Goal: Task Accomplishment & Management: Use online tool/utility

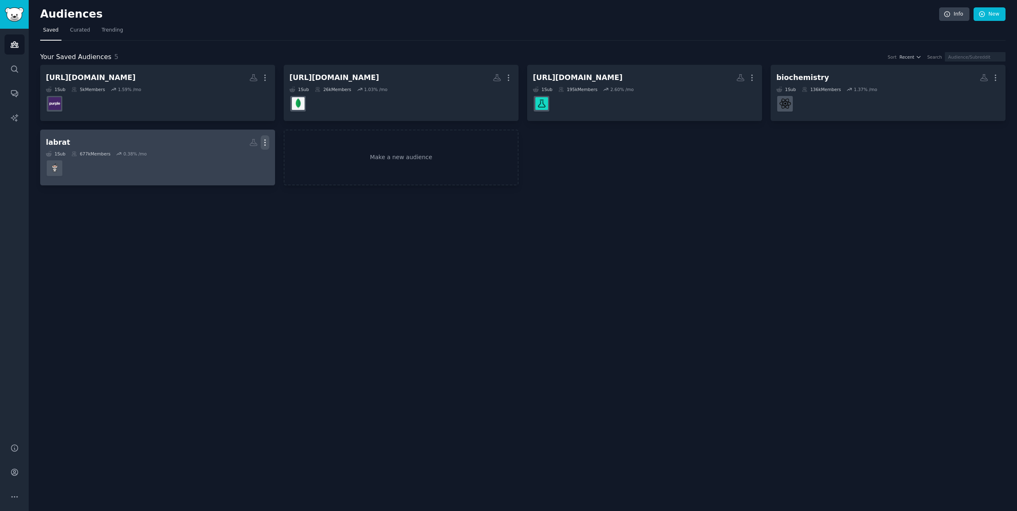
click at [265, 140] on icon "button" at bounding box center [265, 142] width 1 height 6
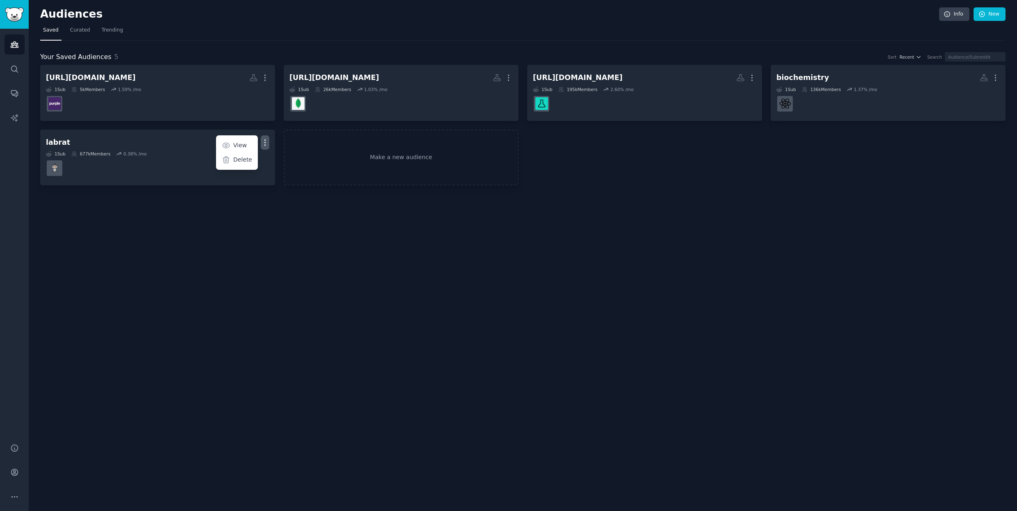
click at [432, 203] on div "Audiences Info New Saved Curated Trending Your Saved Audiences 5 Sort Recent Se…" at bounding box center [523, 255] width 989 height 511
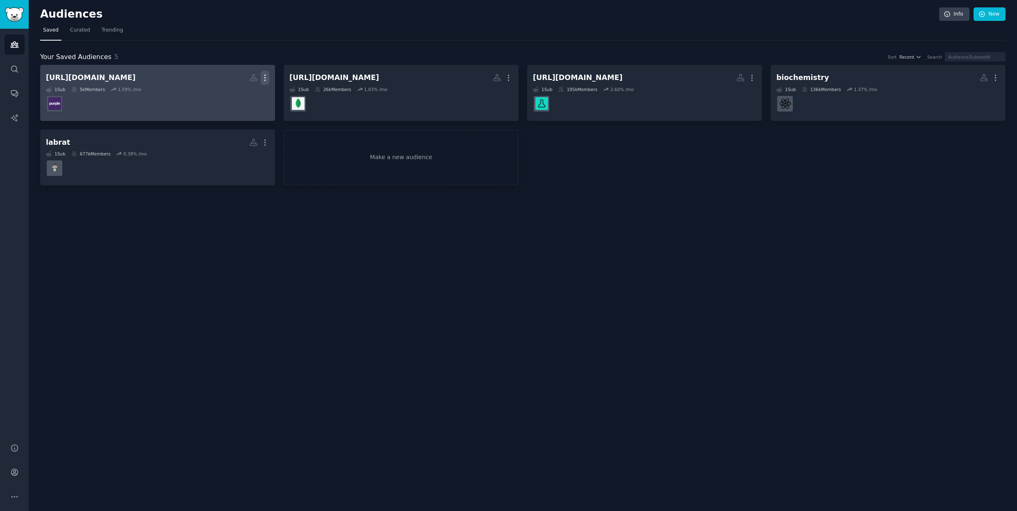
click at [267, 79] on icon "button" at bounding box center [265, 77] width 9 height 9
click at [235, 95] on p "Delete" at bounding box center [242, 95] width 19 height 9
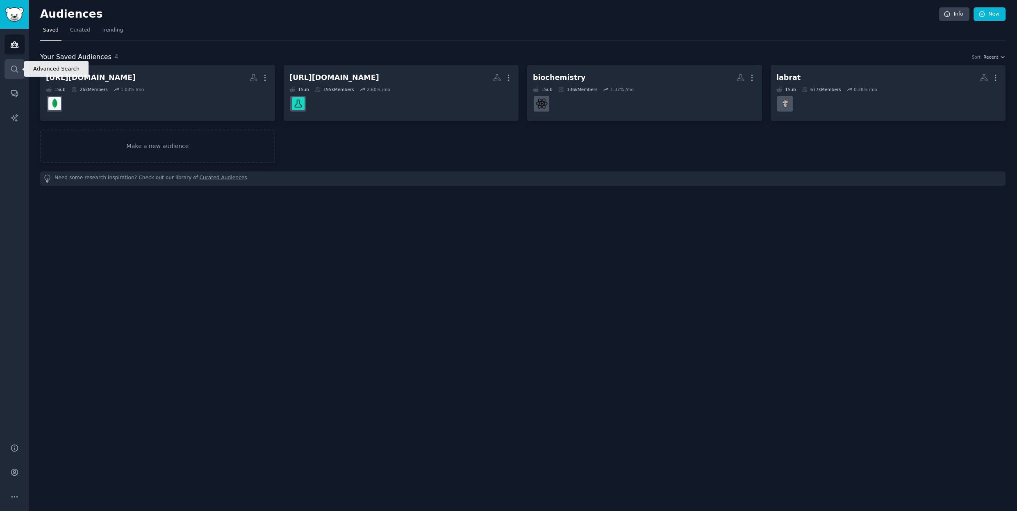
click at [14, 68] on icon "Sidebar" at bounding box center [14, 69] width 9 height 9
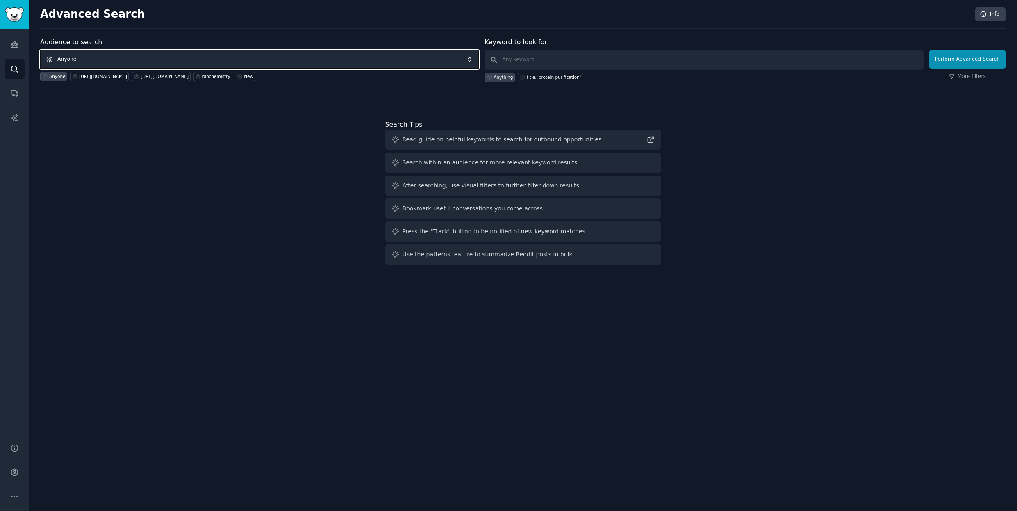
click at [298, 57] on span "Anyone" at bounding box center [259, 59] width 439 height 19
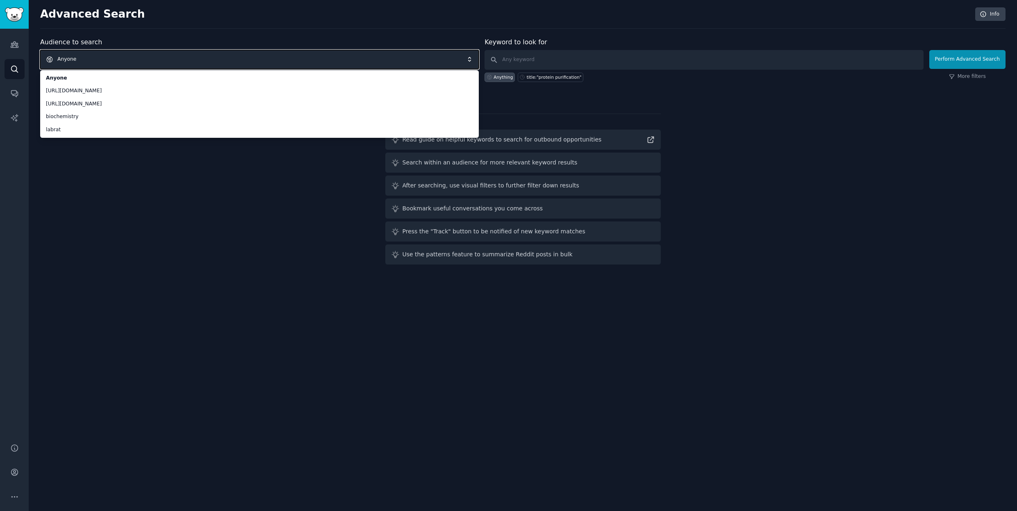
click at [250, 55] on span "Anyone" at bounding box center [259, 59] width 439 height 19
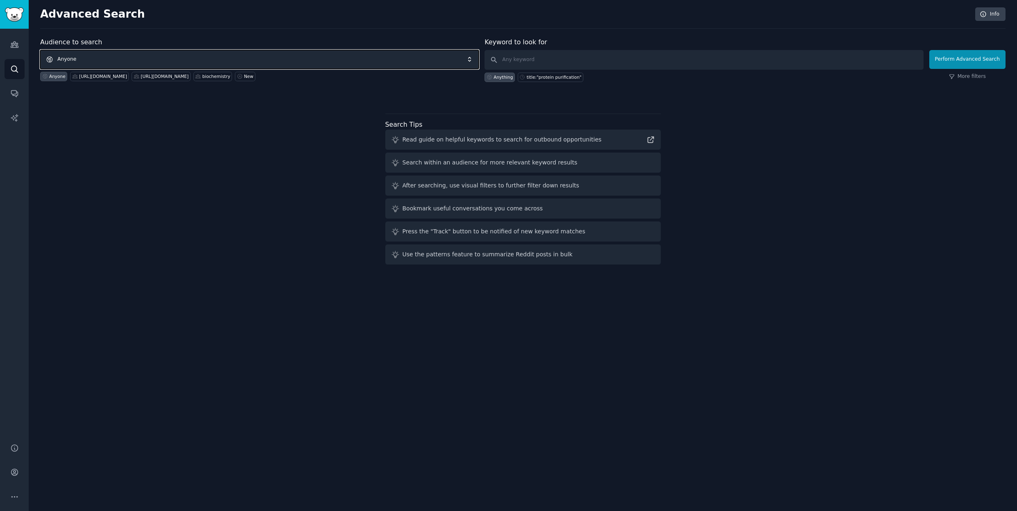
click at [250, 56] on span "Anyone" at bounding box center [259, 59] width 439 height 19
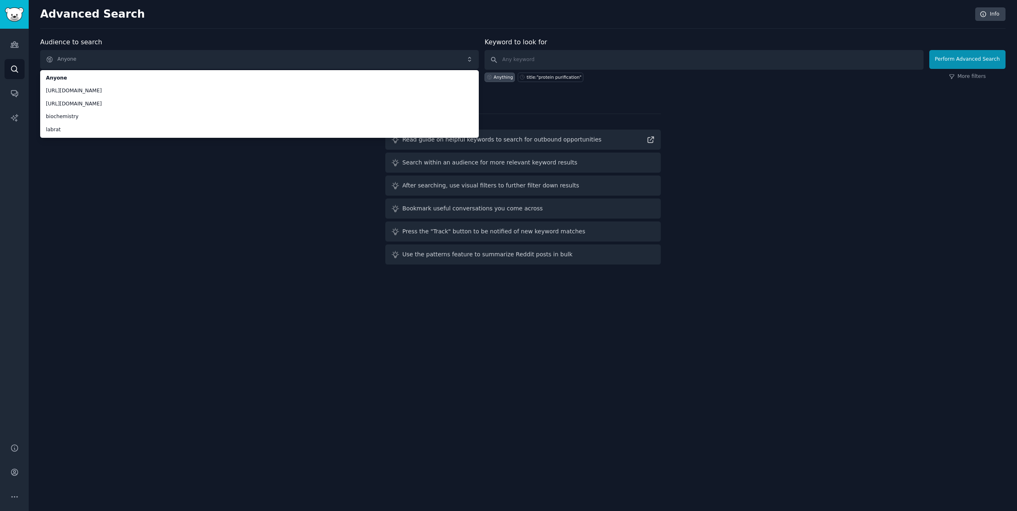
click at [292, 23] on div "Advanced Search Info" at bounding box center [523, 17] width 966 height 21
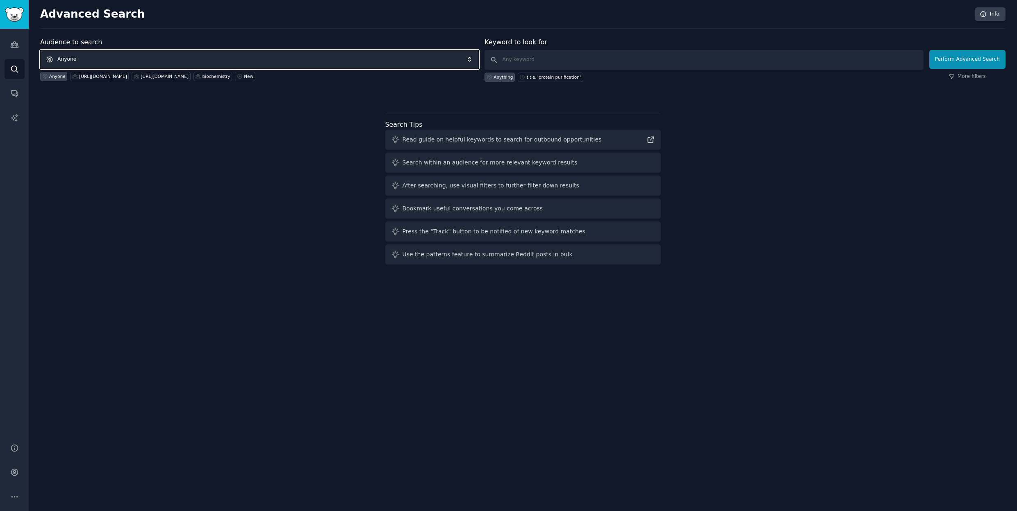
click at [442, 57] on span "Anyone" at bounding box center [259, 59] width 439 height 19
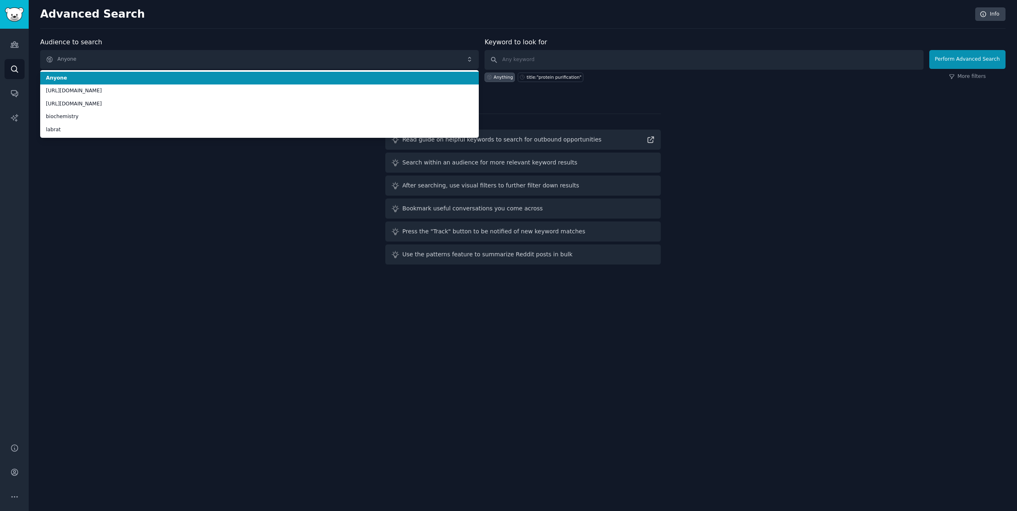
click at [416, 21] on div "Advanced Search Info" at bounding box center [523, 17] width 966 height 21
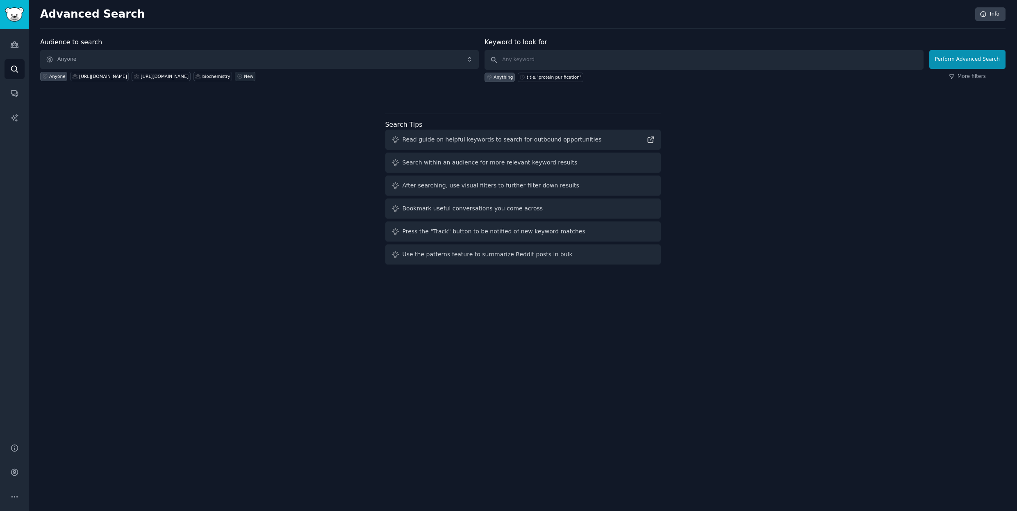
click at [253, 77] on div "New" at bounding box center [248, 76] width 9 height 6
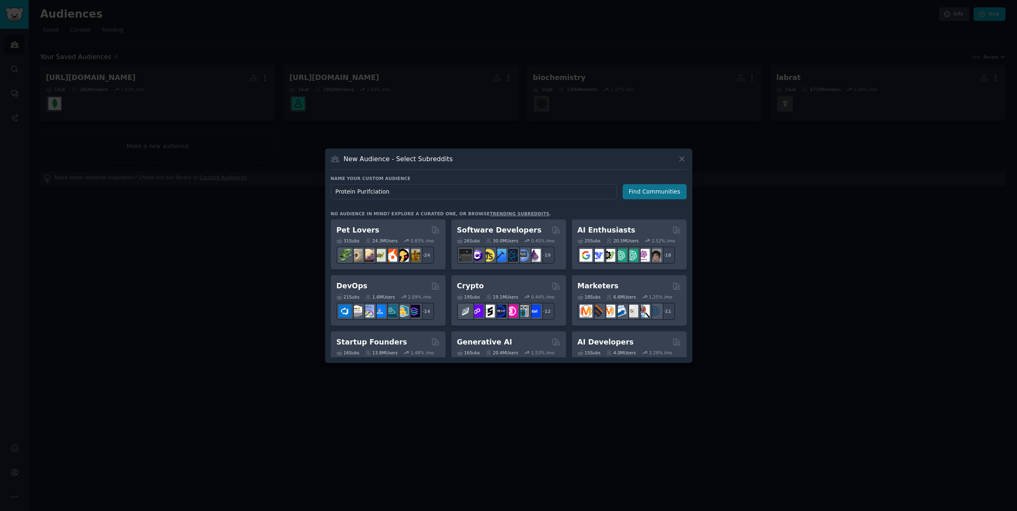
type input "Protein Purifciation"
click at [653, 195] on button "Find Communities" at bounding box center [655, 191] width 64 height 15
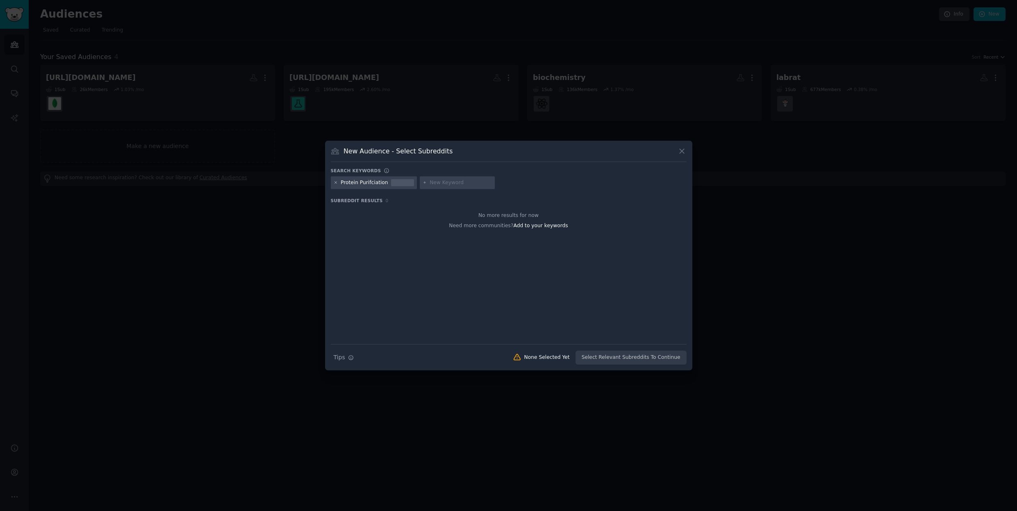
click at [335, 182] on icon at bounding box center [336, 183] width 2 height 2
click at [374, 179] on input "text" at bounding box center [372, 182] width 62 height 7
click at [681, 152] on icon at bounding box center [682, 151] width 9 height 9
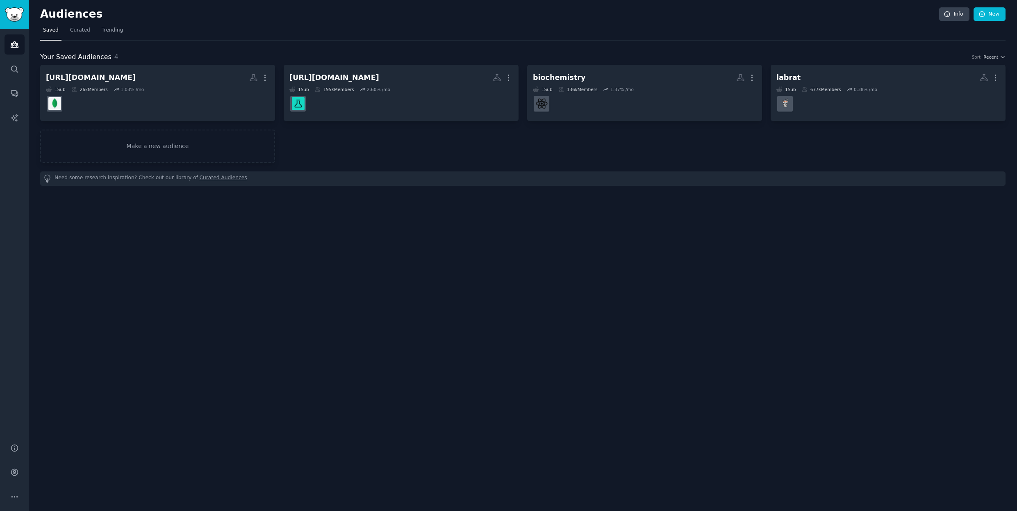
click at [387, 230] on div "Audiences Info New Saved Curated Trending Your Saved Audiences 4 Sort Recent ht…" at bounding box center [523, 255] width 989 height 511
click at [12, 71] on icon "Sidebar" at bounding box center [14, 69] width 9 height 9
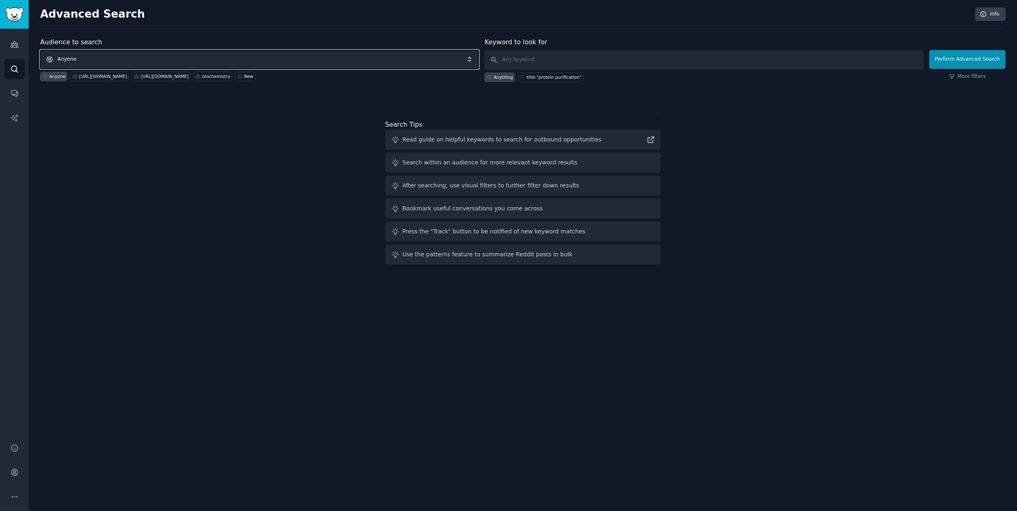
click at [119, 57] on span "Anyone" at bounding box center [259, 59] width 439 height 19
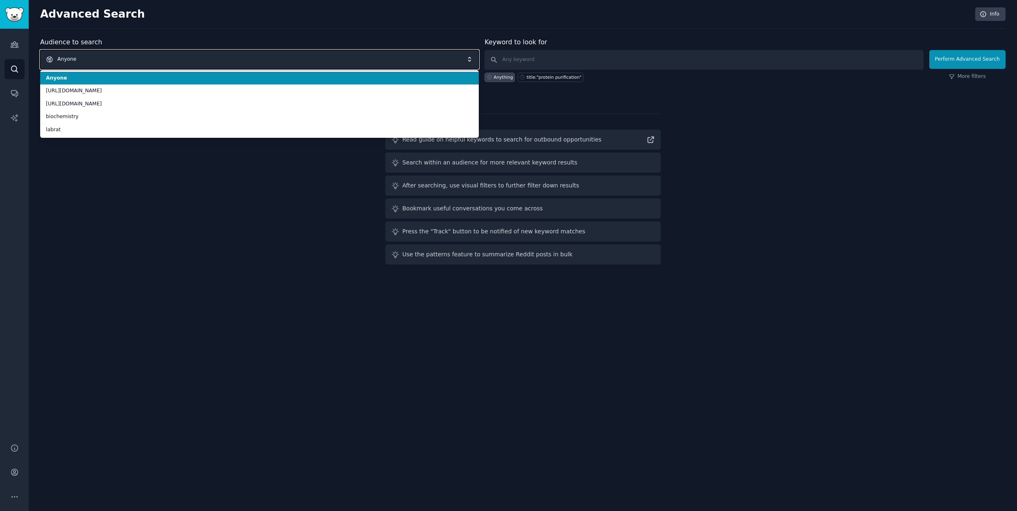
click at [118, 57] on span "Anyone" at bounding box center [259, 59] width 439 height 19
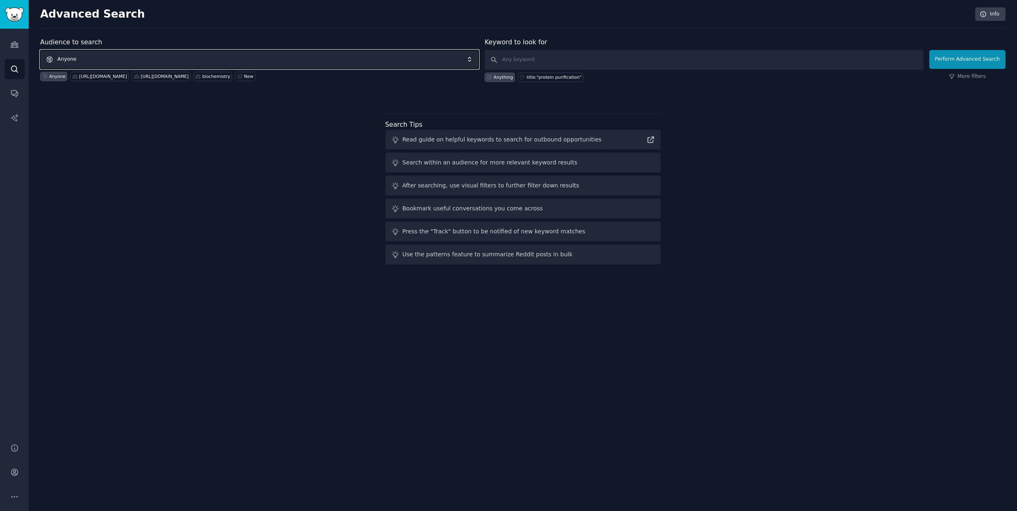
click at [417, 57] on span "Anyone" at bounding box center [259, 59] width 439 height 19
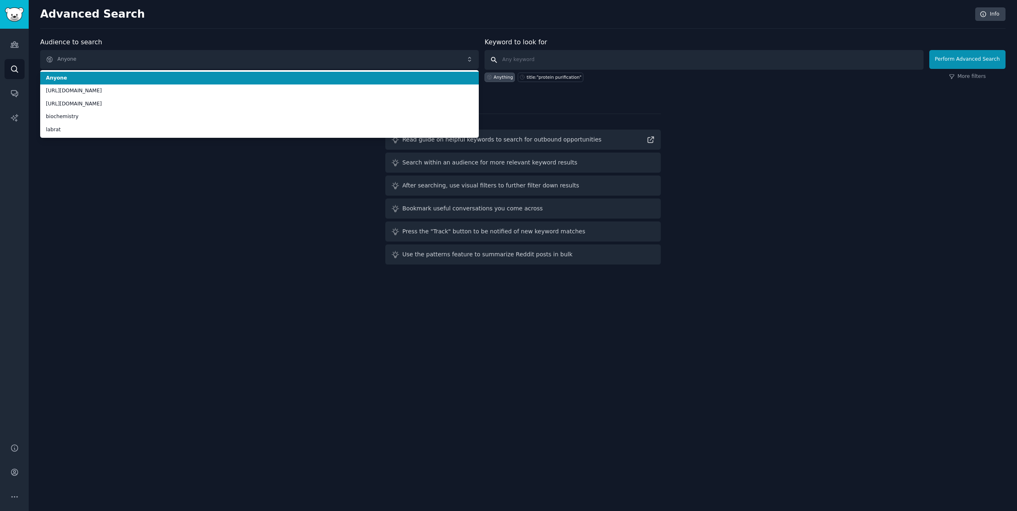
click at [832, 62] on input "text" at bounding box center [704, 60] width 439 height 20
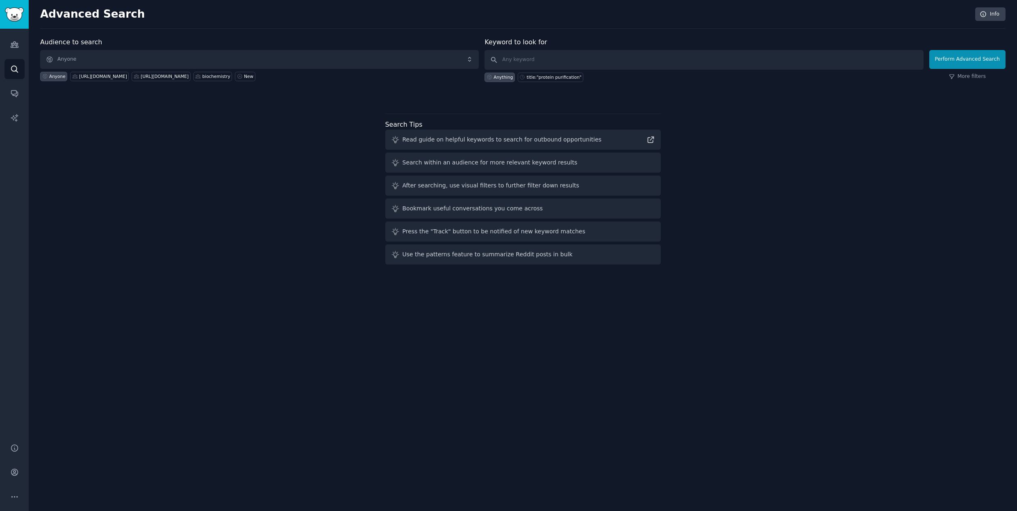
click at [100, 16] on h2 "Advanced Search" at bounding box center [505, 14] width 931 height 13
click at [12, 16] on img "Sidebar" at bounding box center [14, 14] width 19 height 14
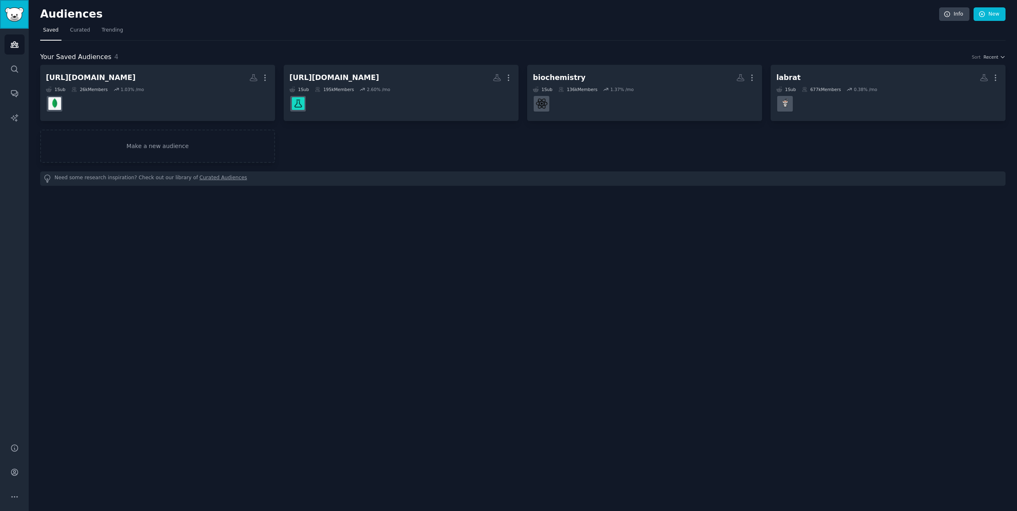
click at [12, 16] on img "Sidebar" at bounding box center [14, 14] width 19 height 14
click at [180, 148] on link "Make a new audience" at bounding box center [157, 146] width 235 height 33
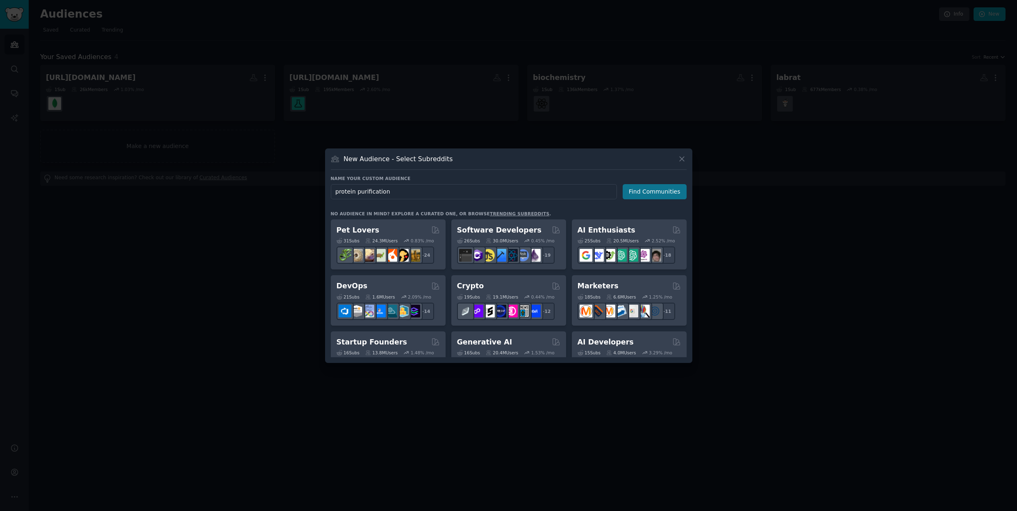
type input "protein purification"
click at [636, 191] on button "Find Communities" at bounding box center [655, 191] width 64 height 15
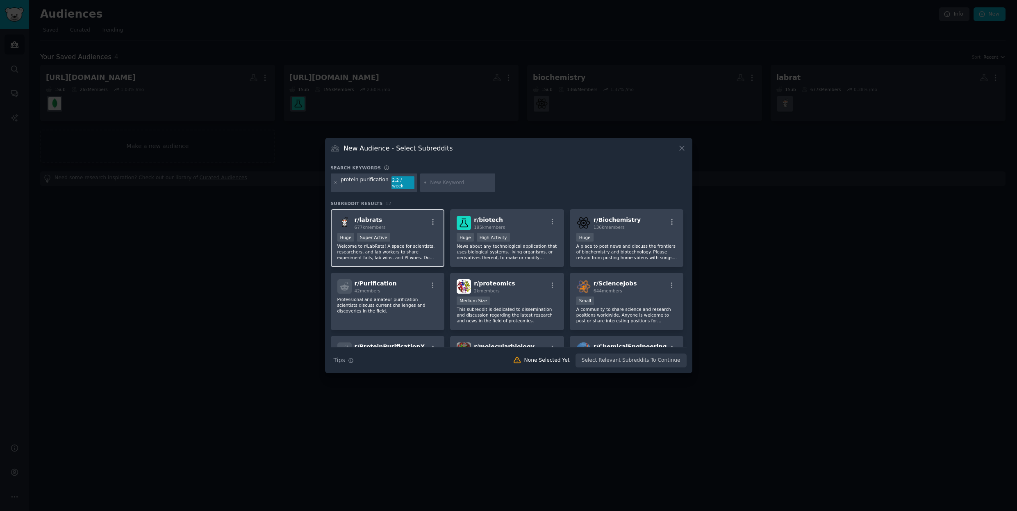
click at [386, 221] on div "r/ labrats 677k members" at bounding box center [387, 223] width 101 height 14
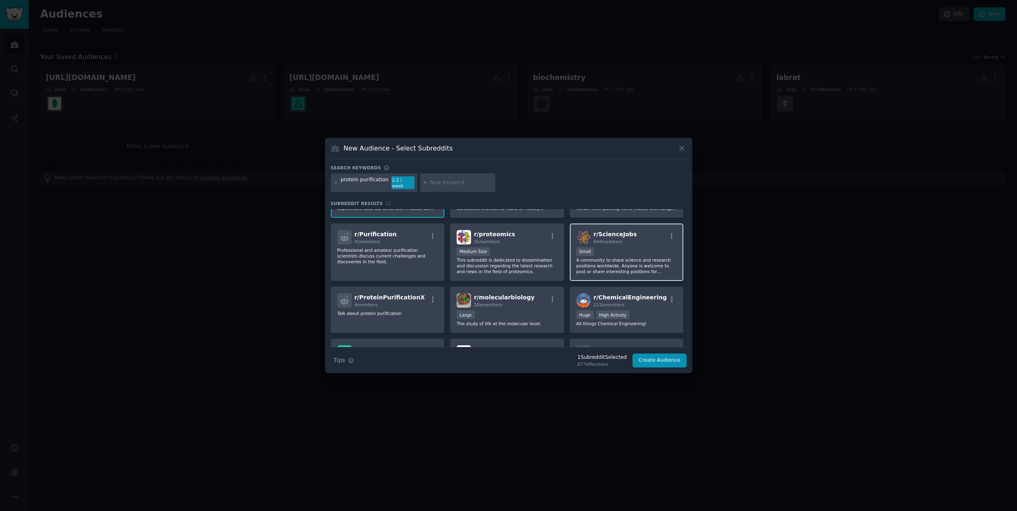
scroll to position [127, 0]
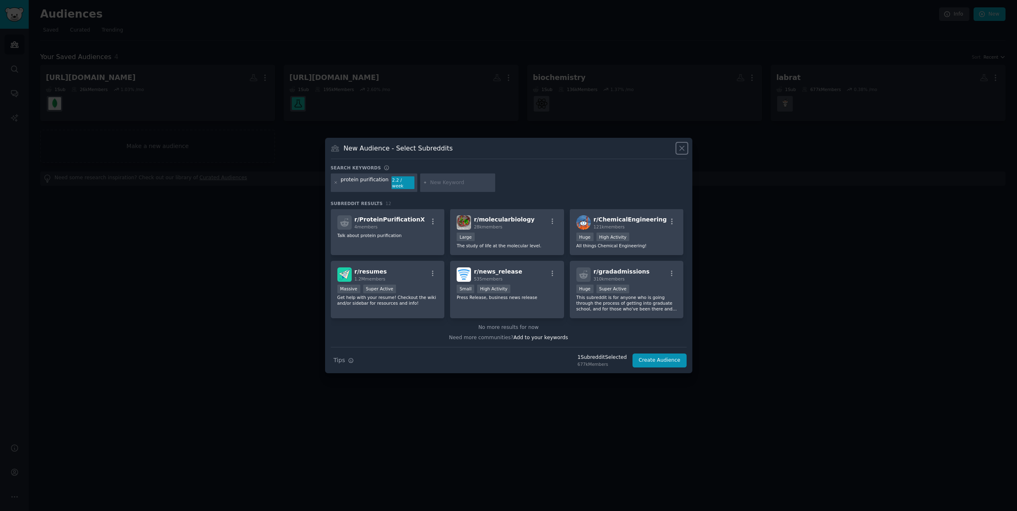
click at [683, 150] on icon at bounding box center [682, 148] width 9 height 9
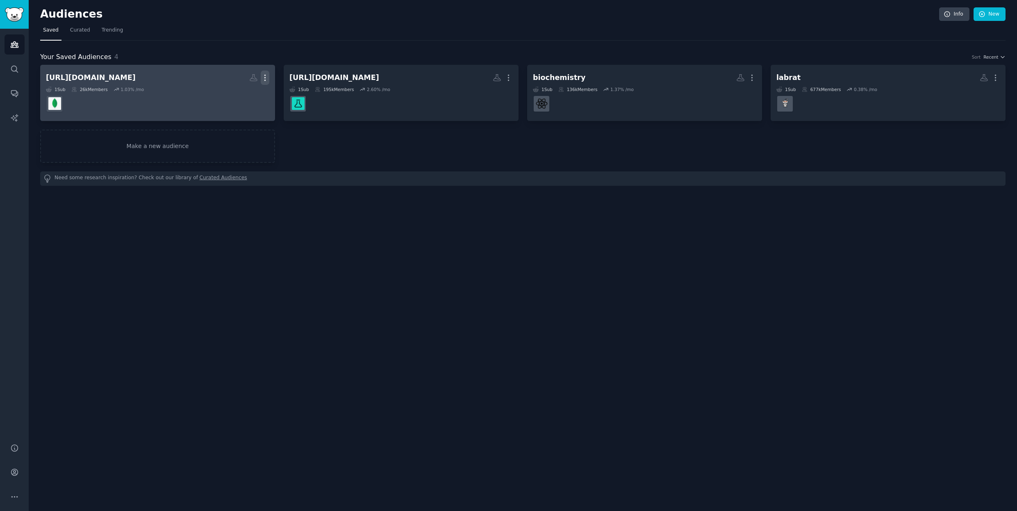
click at [266, 75] on icon "button" at bounding box center [265, 77] width 9 height 9
click at [235, 98] on p "Delete" at bounding box center [242, 95] width 19 height 9
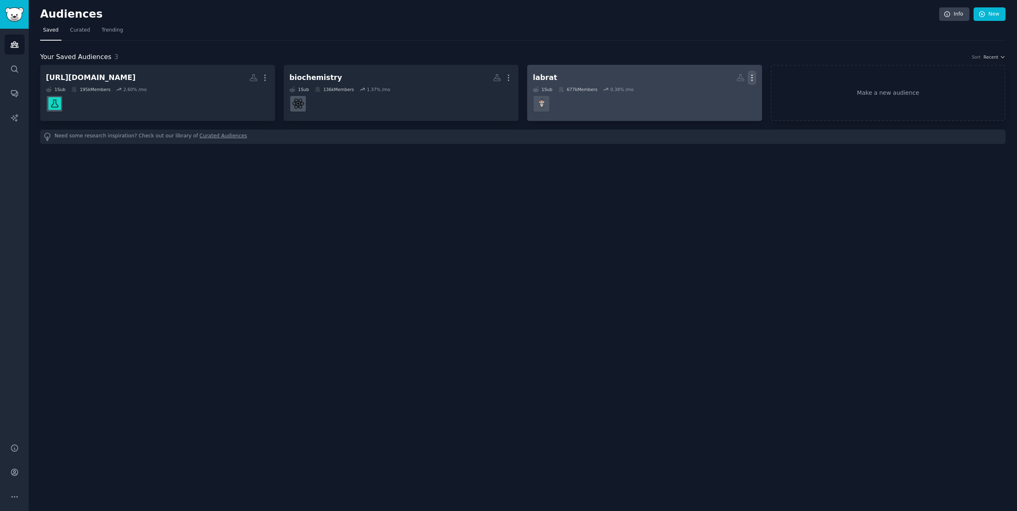
click at [752, 77] on icon "button" at bounding box center [752, 78] width 1 height 6
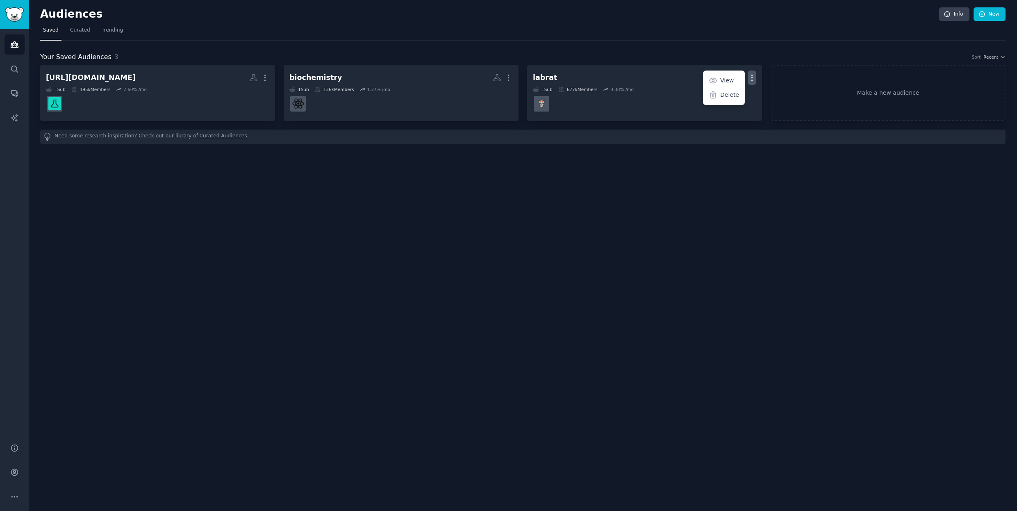
click at [565, 55] on div "Your Saved Audiences 3 Sort Recent" at bounding box center [523, 57] width 966 height 10
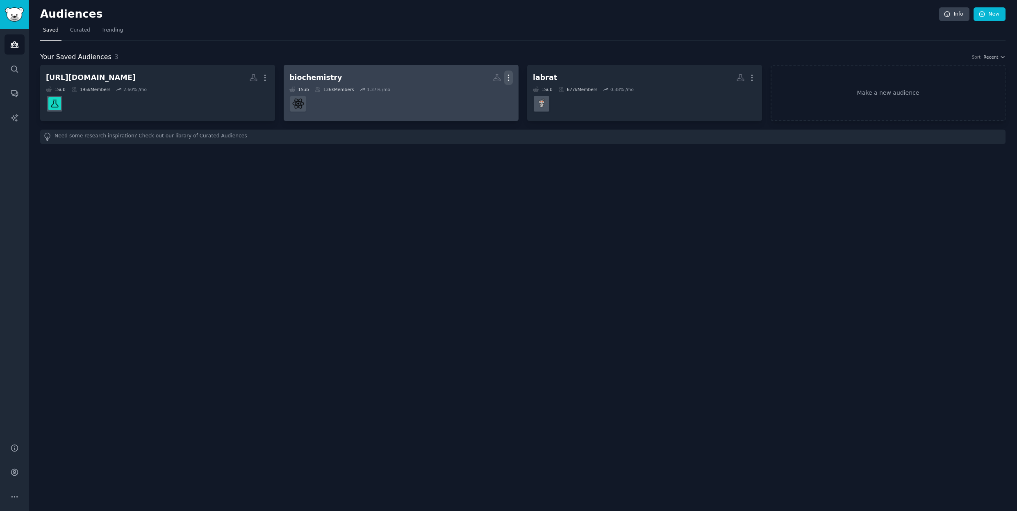
click at [507, 76] on icon "button" at bounding box center [508, 77] width 9 height 9
click at [479, 97] on p "Delete" at bounding box center [486, 95] width 19 height 9
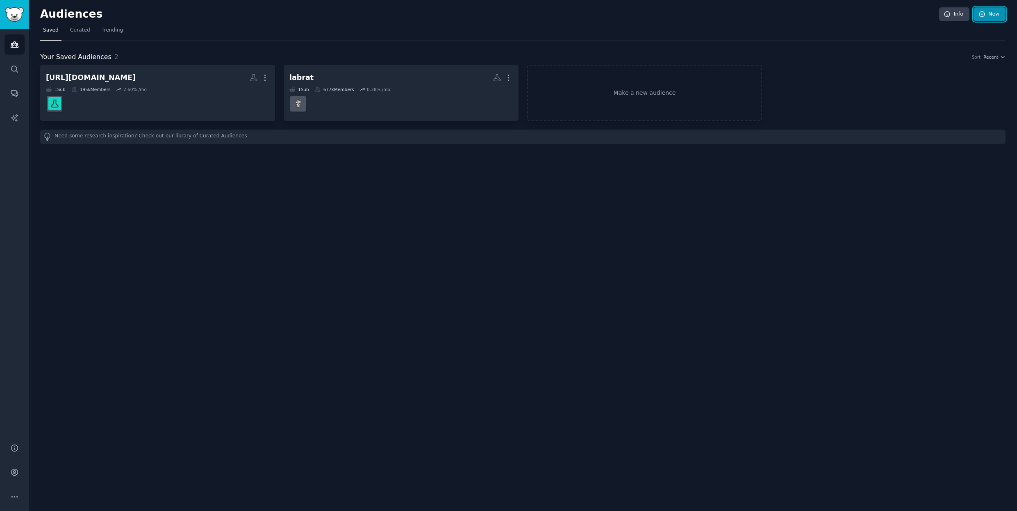
click at [989, 15] on link "New" at bounding box center [990, 14] width 32 height 14
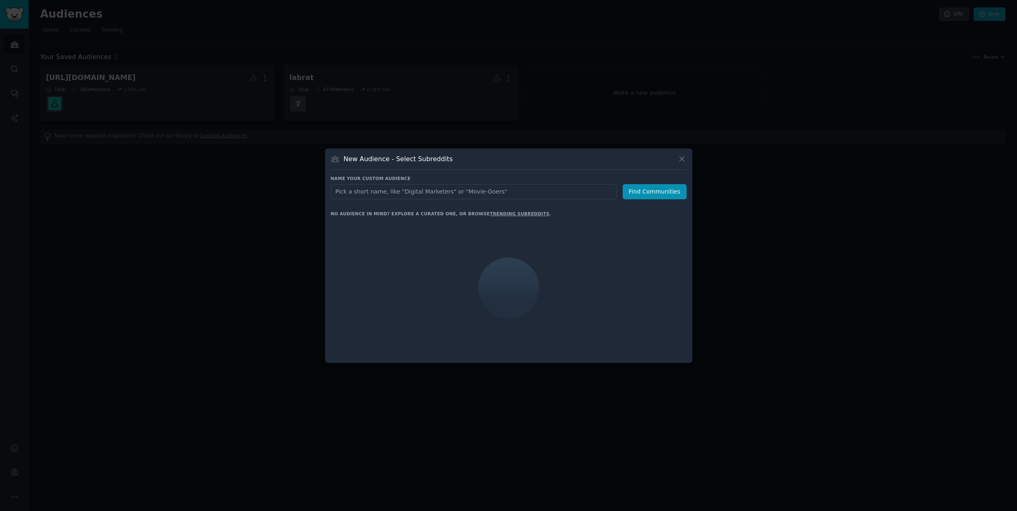
click at [480, 192] on input "text" at bounding box center [474, 191] width 286 height 15
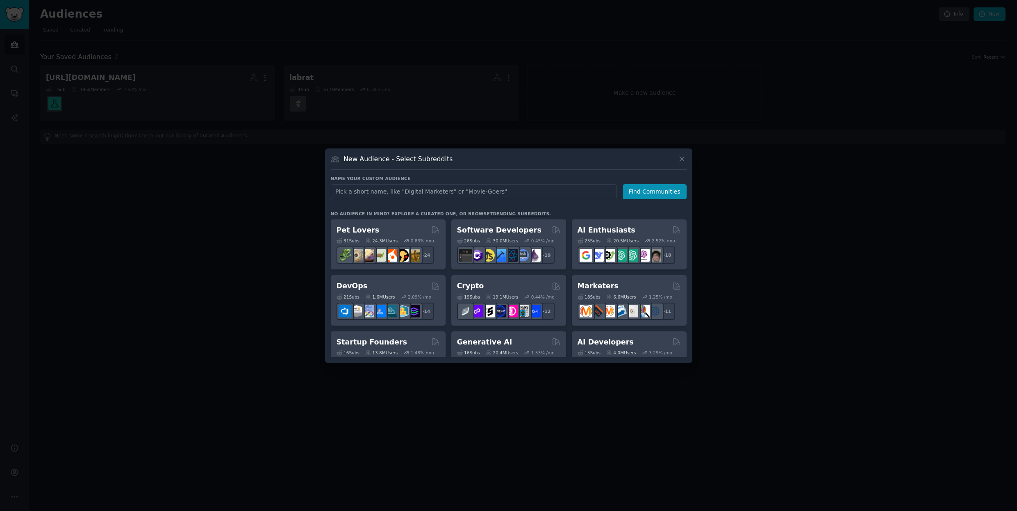
click at [488, 81] on div at bounding box center [508, 255] width 1017 height 511
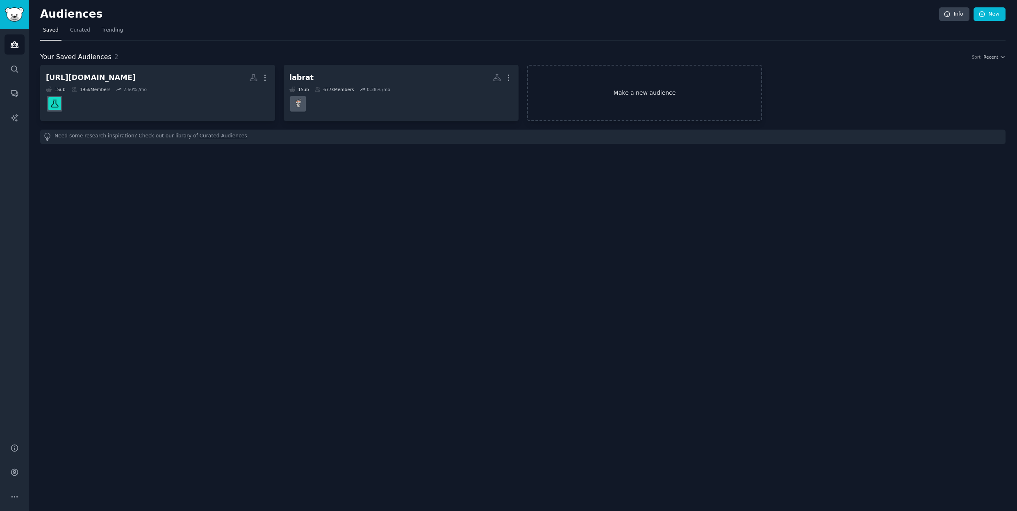
click at [660, 92] on link "Make a new audience" at bounding box center [644, 93] width 235 height 56
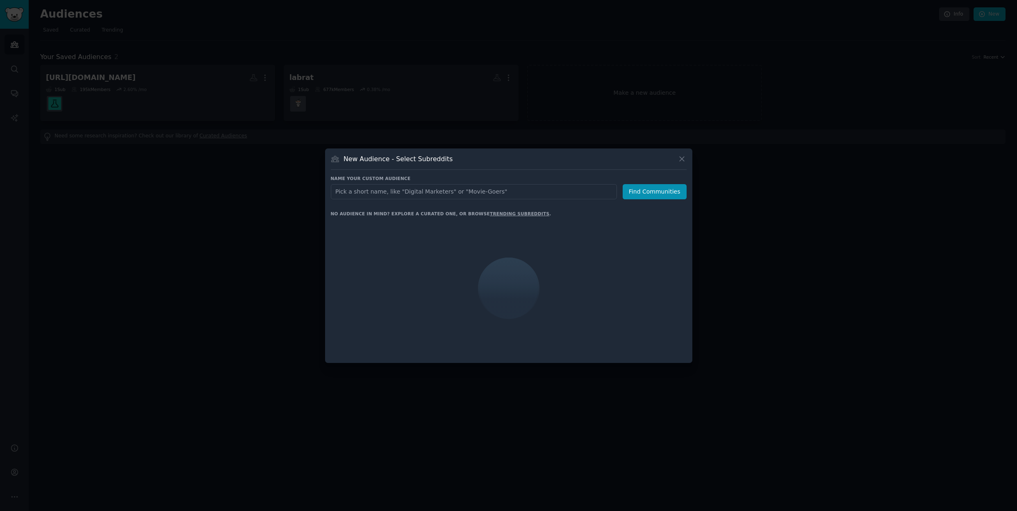
click at [493, 191] on input "text" at bounding box center [474, 191] width 286 height 15
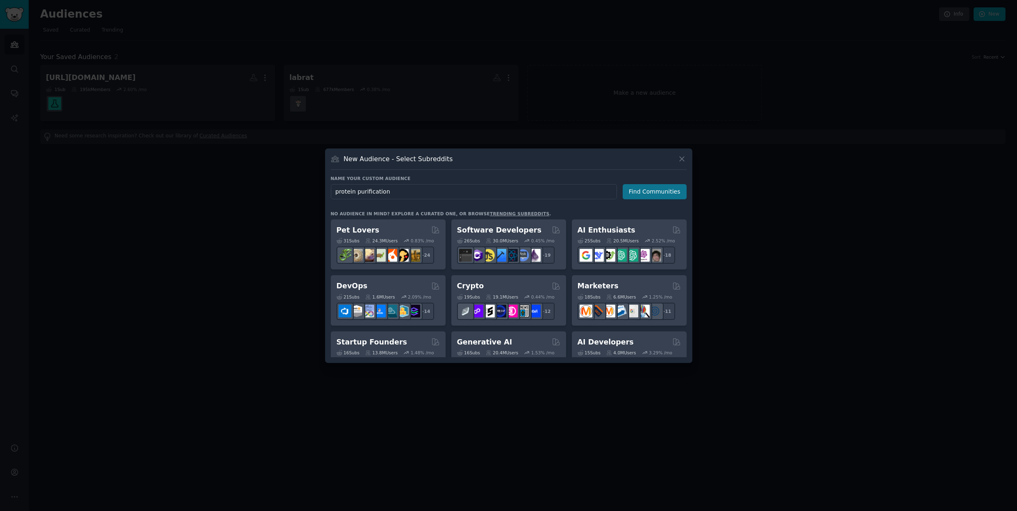
type input "protein purification"
click at [665, 193] on button "Find Communities" at bounding box center [655, 191] width 64 height 15
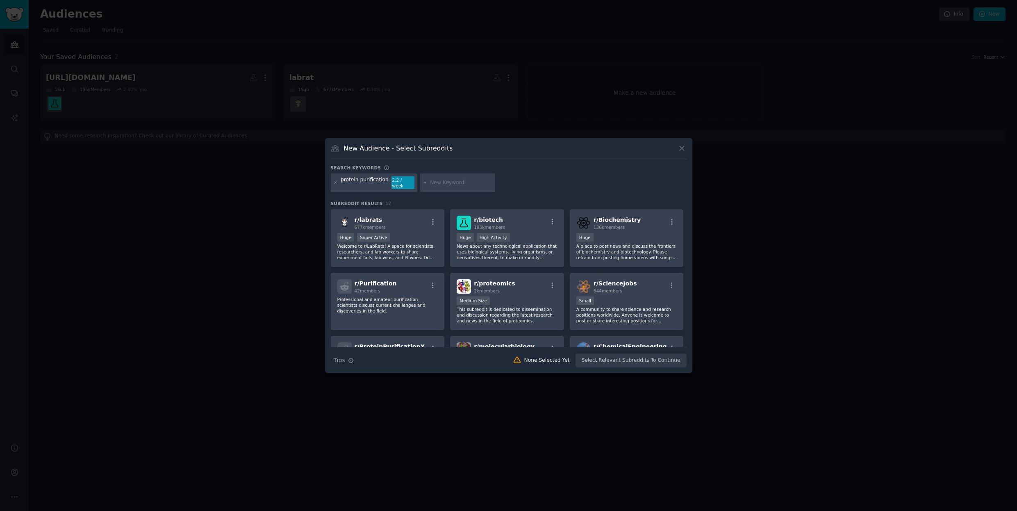
click at [514, 92] on div at bounding box center [508, 255] width 1017 height 511
click at [686, 153] on icon at bounding box center [682, 148] width 9 height 9
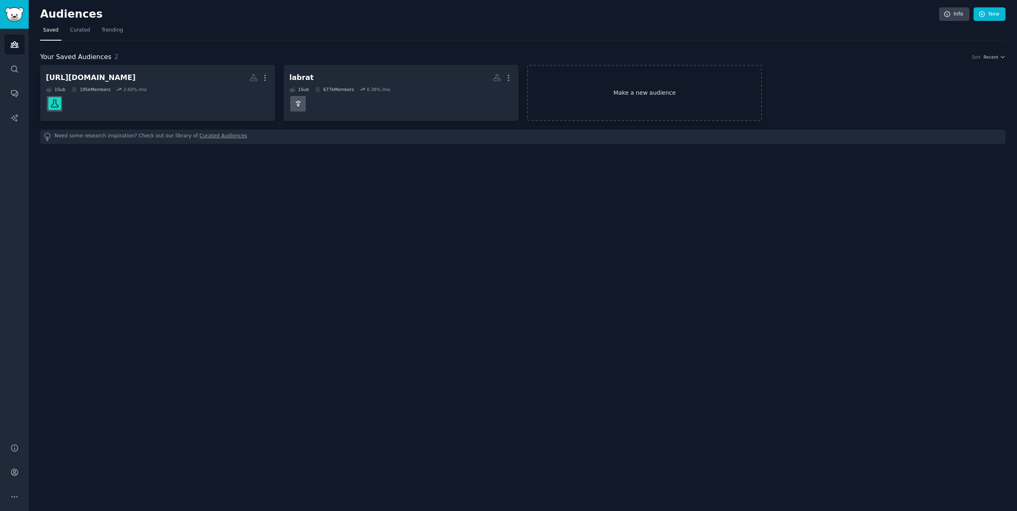
click at [636, 100] on link "Make a new audience" at bounding box center [644, 93] width 235 height 56
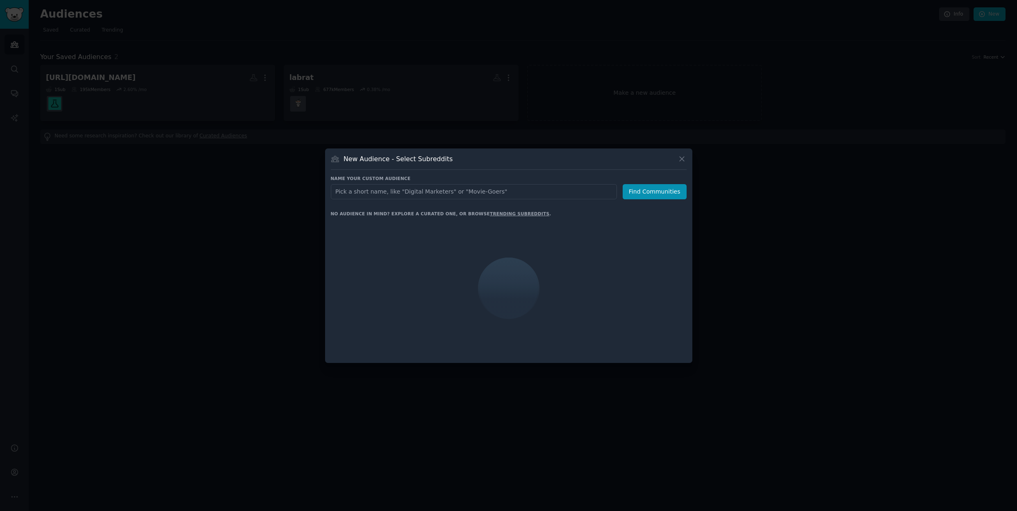
click at [462, 191] on input "text" at bounding box center [474, 191] width 286 height 15
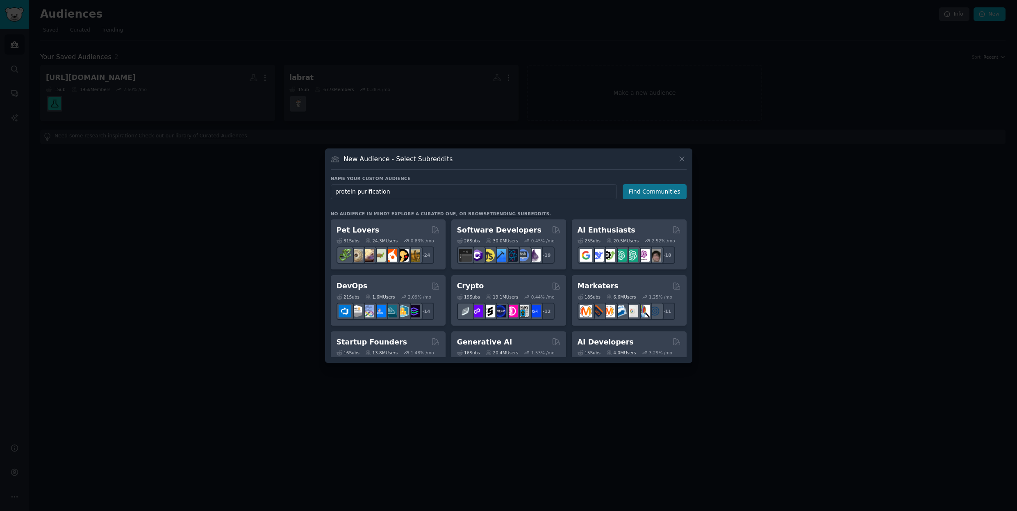
type input "protein purification"
click at [640, 194] on button "Find Communities" at bounding box center [655, 191] width 64 height 15
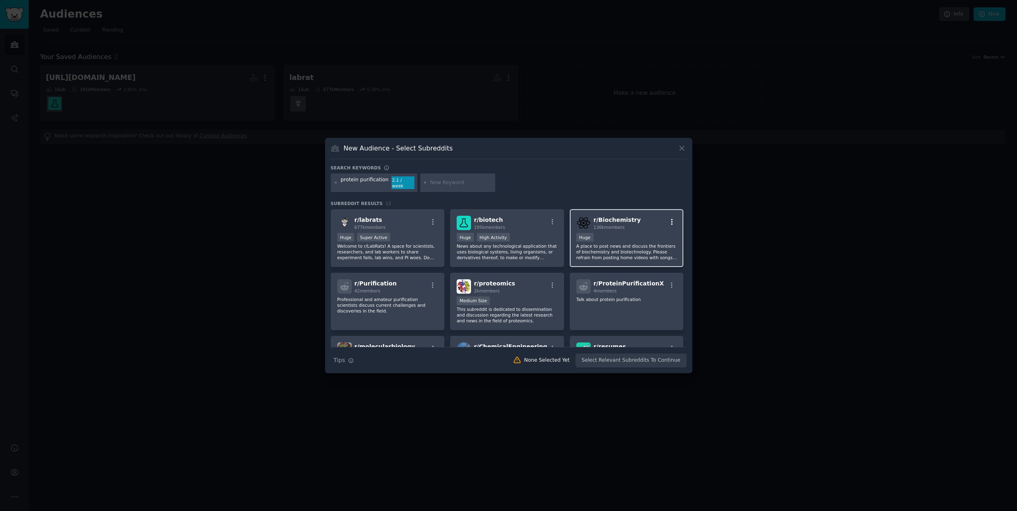
click at [669, 219] on icon "button" at bounding box center [671, 221] width 7 height 7
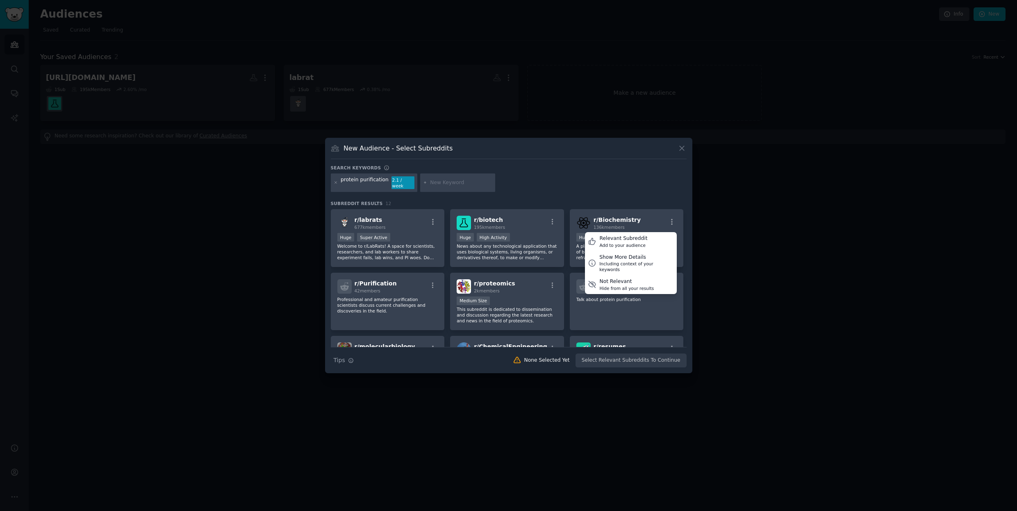
click at [643, 179] on div "protein purification 2.1 / week" at bounding box center [509, 184] width 356 height 22
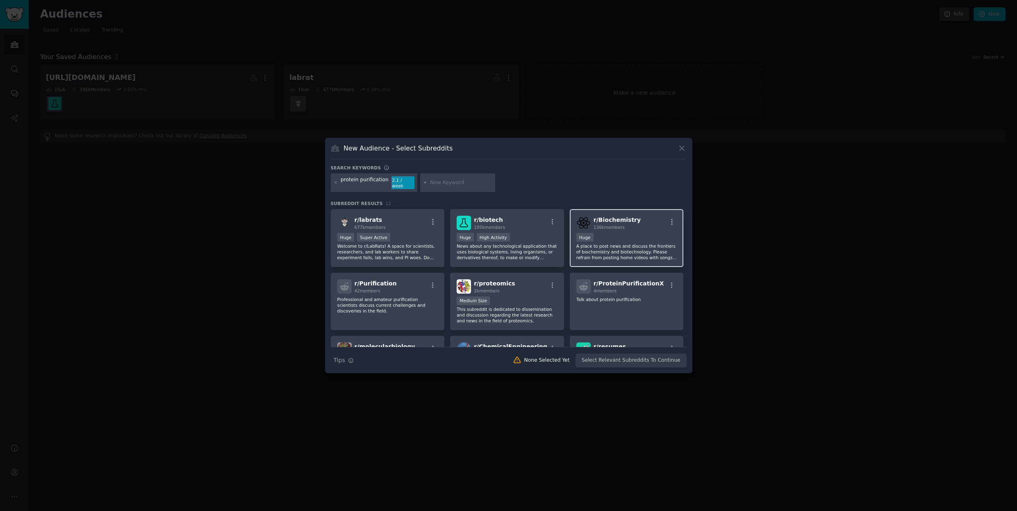
click at [628, 228] on div "r/ Biochemistry 136k members Huge A place to post news and discuss the frontier…" at bounding box center [627, 238] width 114 height 58
click at [668, 355] on button "Create Audience" at bounding box center [660, 360] width 54 height 14
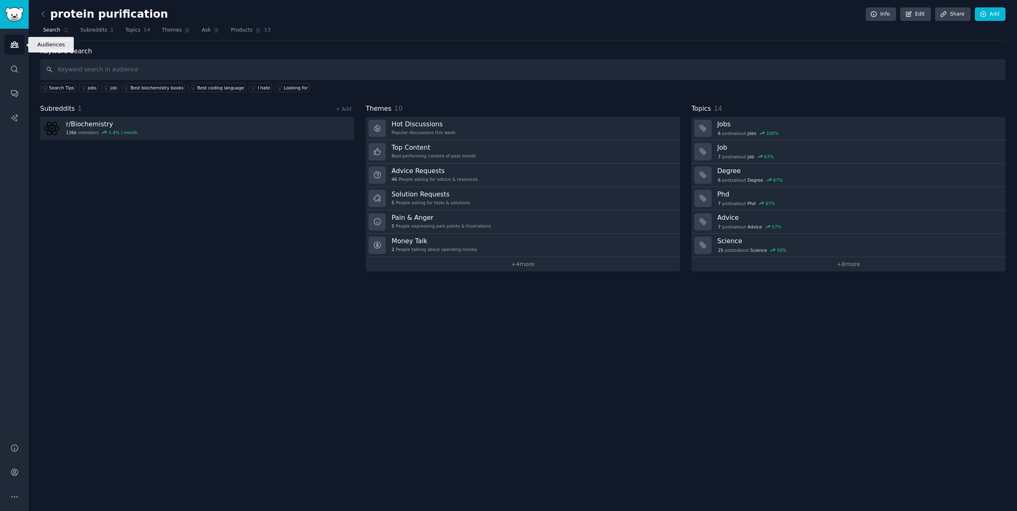
click at [13, 44] on icon "Sidebar" at bounding box center [14, 44] width 9 height 9
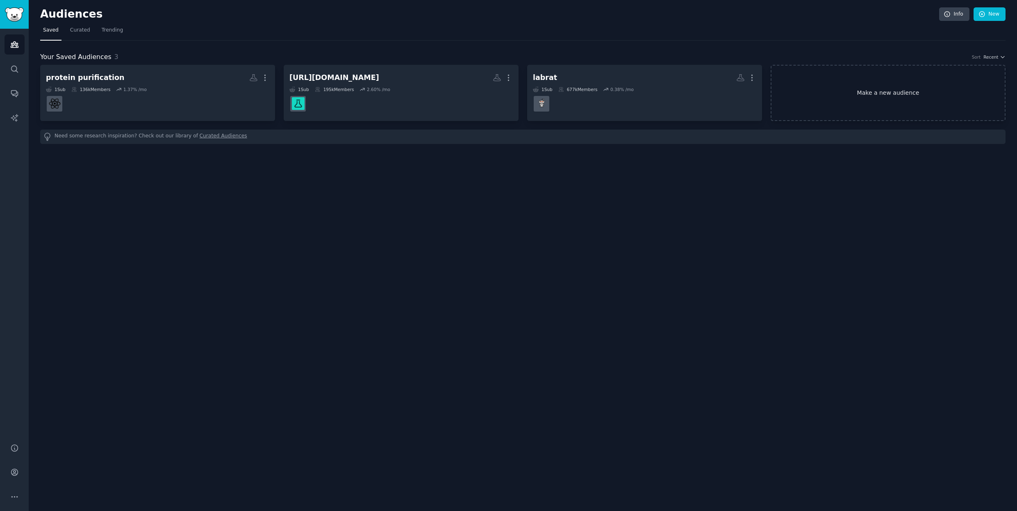
click at [853, 93] on link "Make a new audience" at bounding box center [888, 93] width 235 height 56
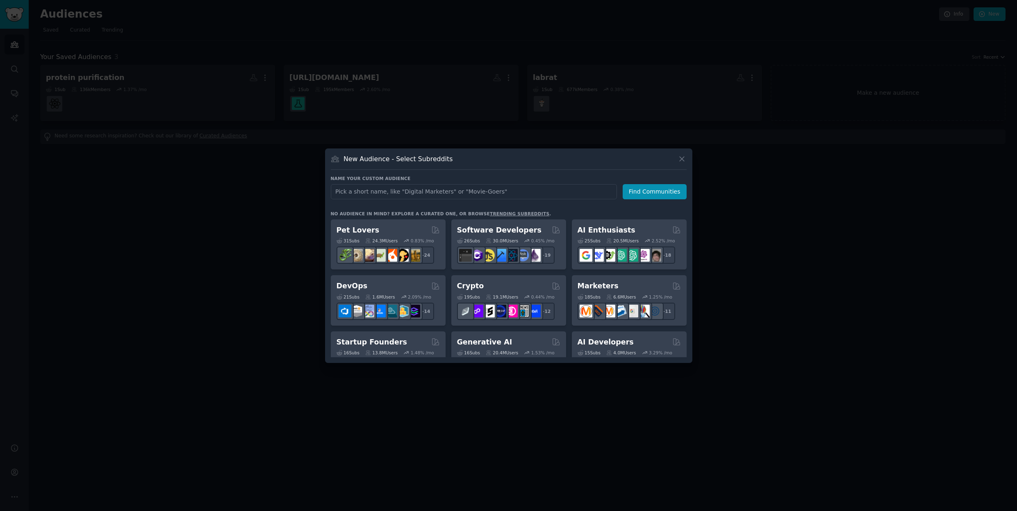
click at [522, 189] on input "text" at bounding box center [474, 191] width 286 height 15
type input "protein purification"
click at [656, 194] on button "Find Communities" at bounding box center [655, 191] width 64 height 15
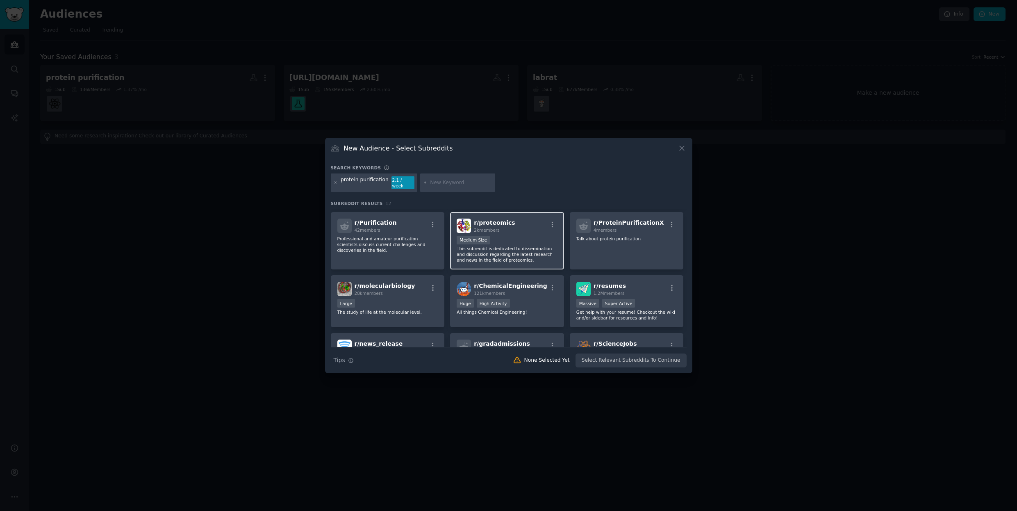
scroll to position [69, 0]
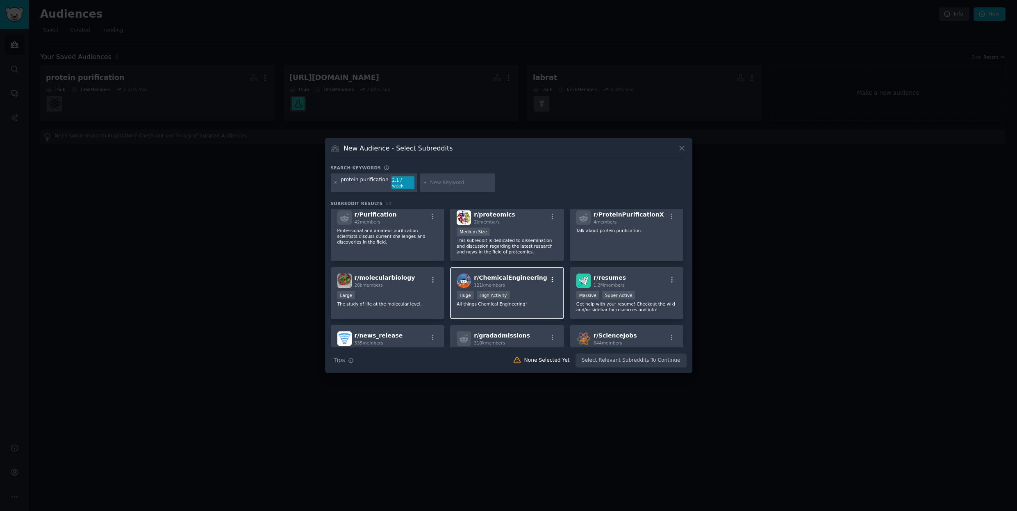
click at [549, 277] on icon "button" at bounding box center [552, 279] width 7 height 7
click at [503, 274] on span "r/ ChemicalEngineering" at bounding box center [510, 277] width 73 height 7
click at [648, 357] on button "Create Audience" at bounding box center [660, 360] width 54 height 14
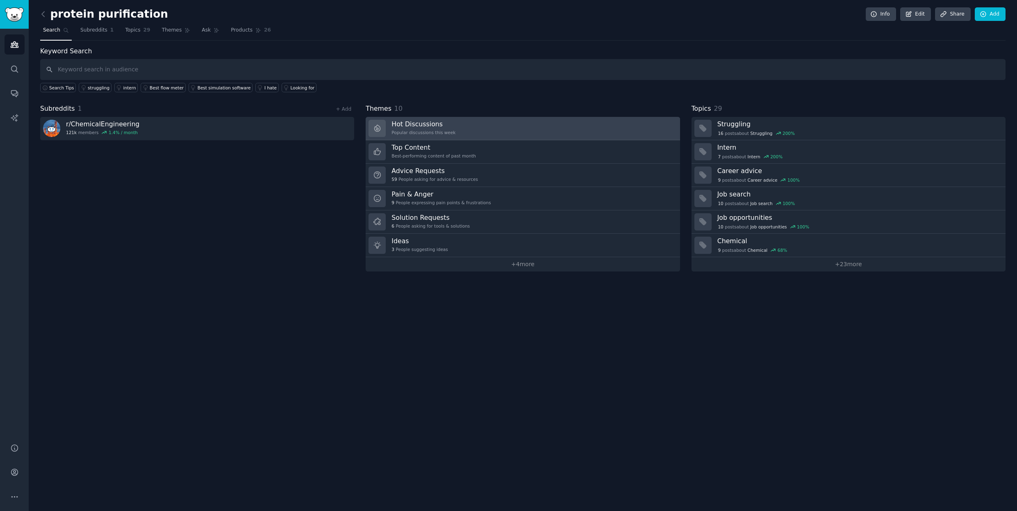
click at [490, 121] on link "Hot Discussions Popular discussions this week" at bounding box center [523, 128] width 314 height 23
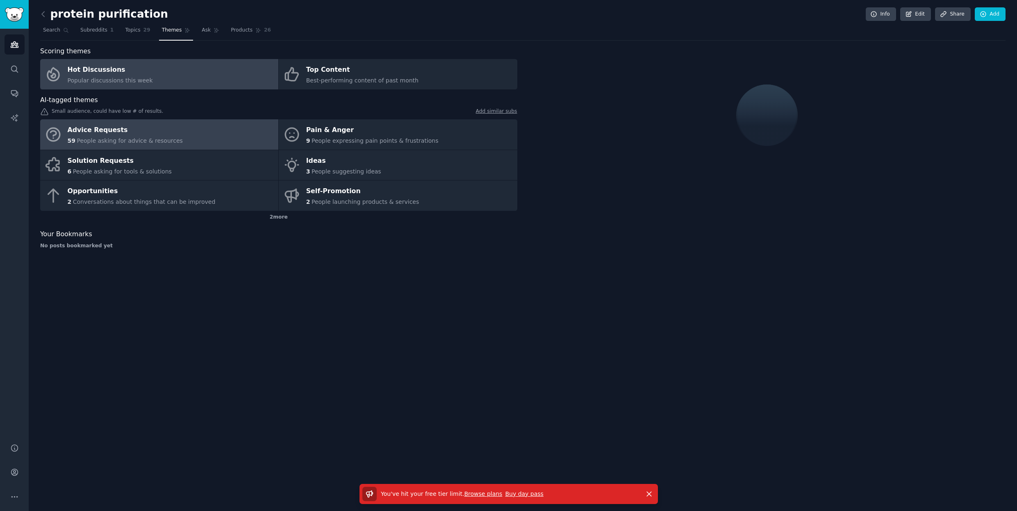
click at [190, 135] on link "Advice Requests 59 People asking for advice & resources" at bounding box center [159, 134] width 238 height 30
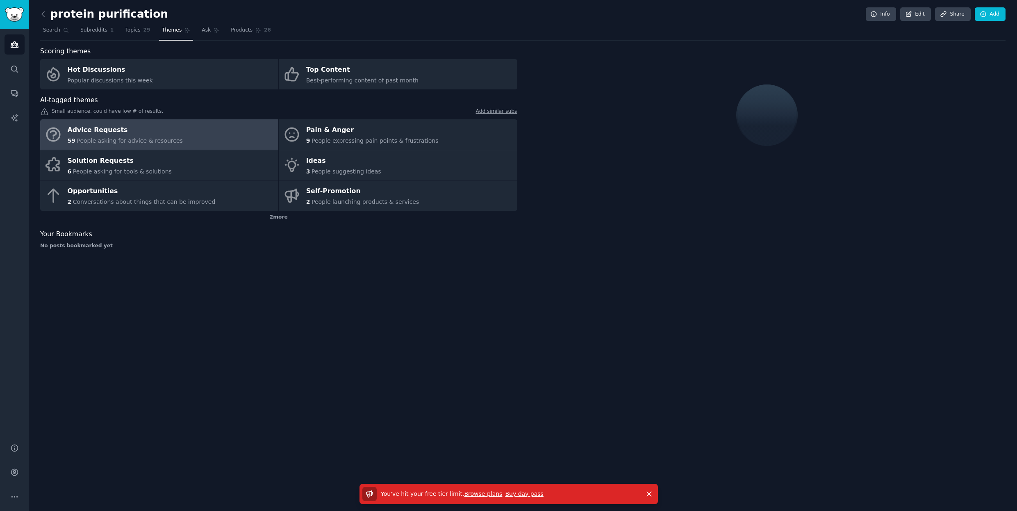
click at [109, 128] on div "Advice Requests" at bounding box center [125, 130] width 115 height 13
click at [114, 129] on div "Advice Requests" at bounding box center [125, 130] width 115 height 13
click at [121, 130] on div "Advice Requests" at bounding box center [125, 130] width 115 height 13
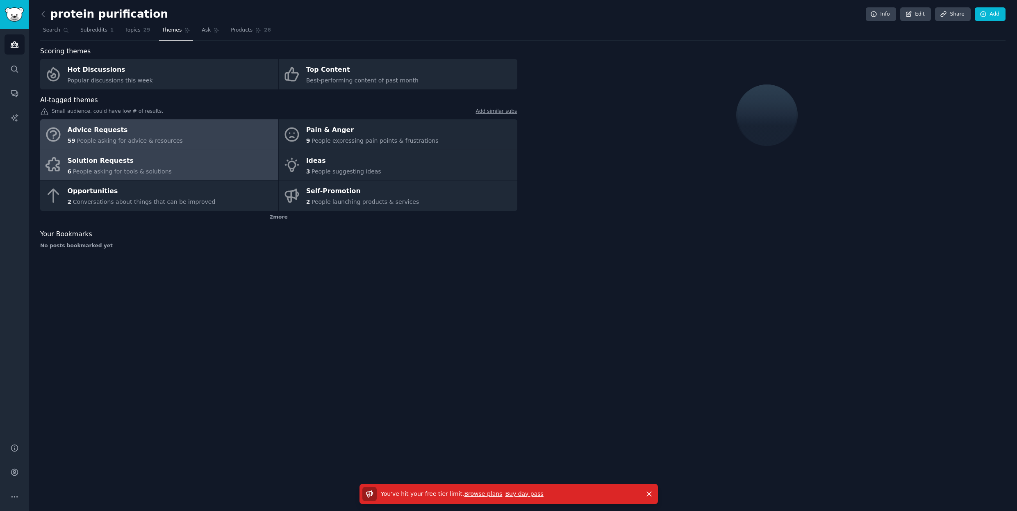
click at [152, 169] on span "People asking for tools & solutions" at bounding box center [122, 171] width 99 height 7
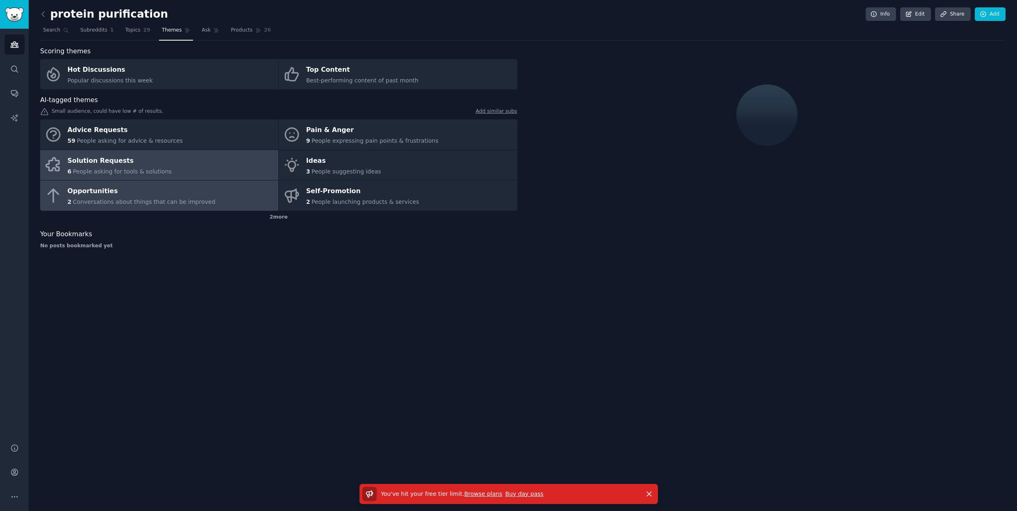
click at [188, 183] on link "Opportunities 2 Conversations about things that can be improved" at bounding box center [159, 195] width 238 height 30
click at [139, 27] on link "Topics 29" at bounding box center [137, 32] width 31 height 17
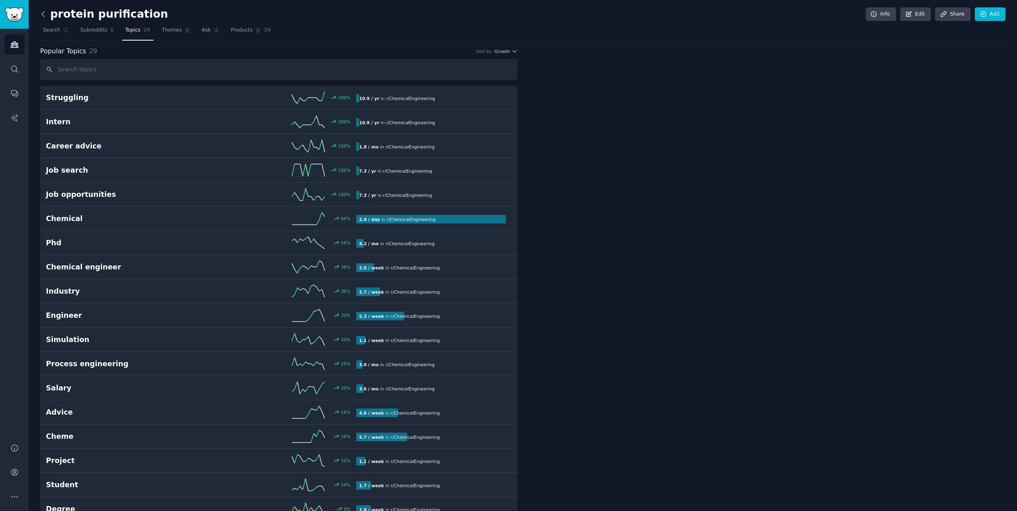
click at [40, 13] on icon at bounding box center [43, 14] width 9 height 9
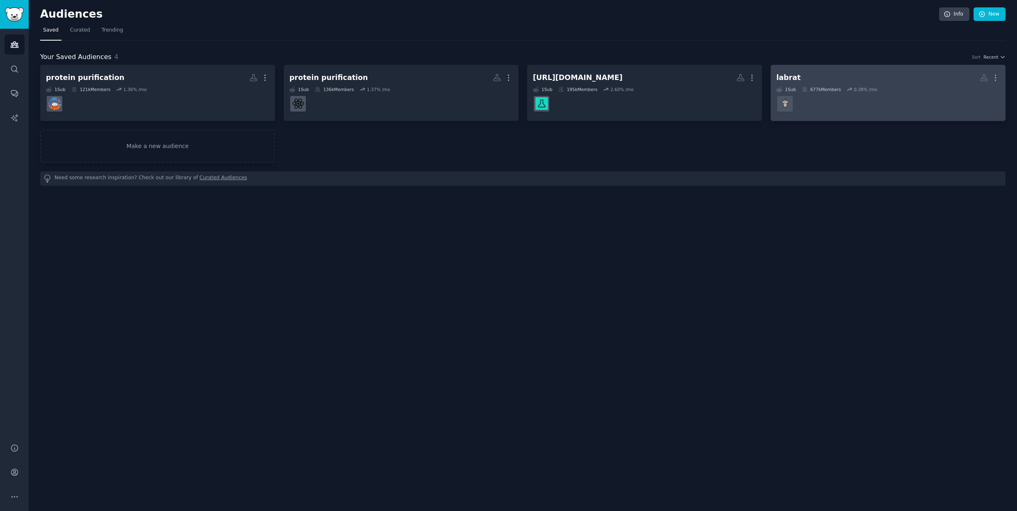
click at [820, 79] on h2 "labrat More" at bounding box center [888, 78] width 223 height 14
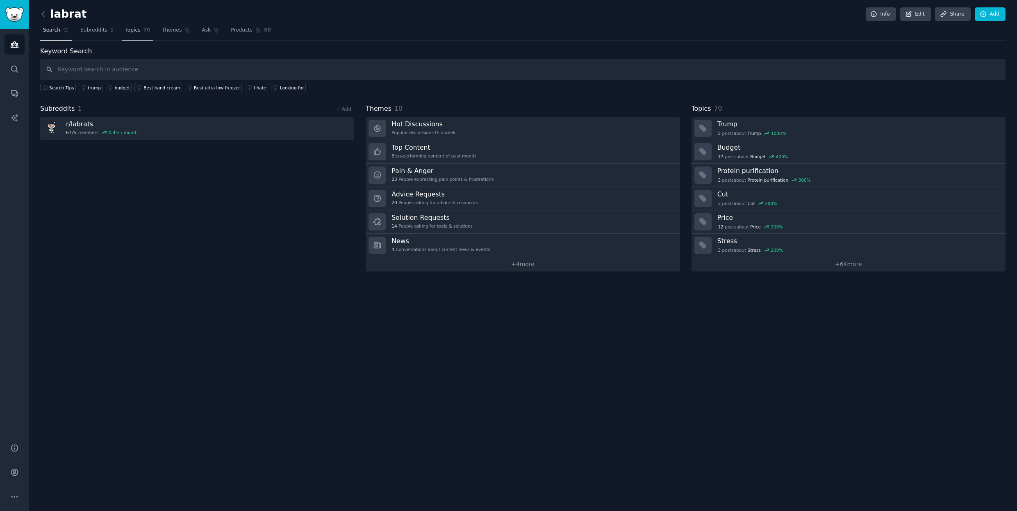
click at [143, 35] on link "Topics 70" at bounding box center [137, 32] width 31 height 17
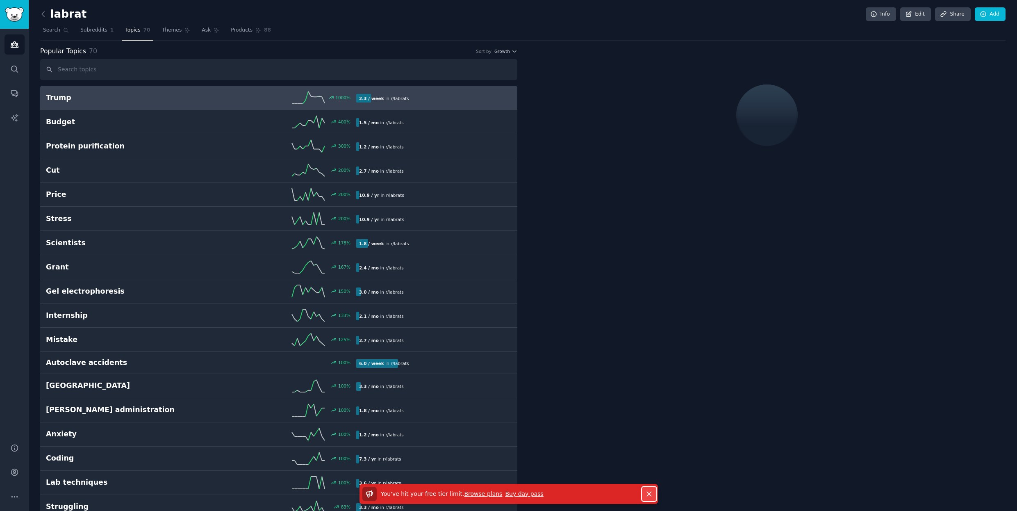
click at [651, 493] on icon "button" at bounding box center [649, 494] width 9 height 9
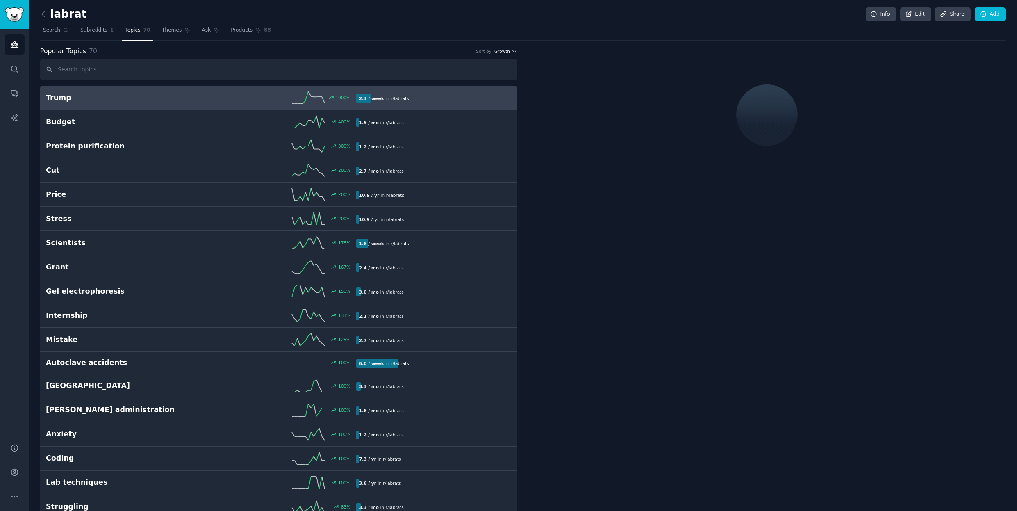
click at [512, 52] on icon "button" at bounding box center [515, 51] width 6 height 6
click at [469, 80] on p "Velocity" at bounding box center [463, 81] width 20 height 7
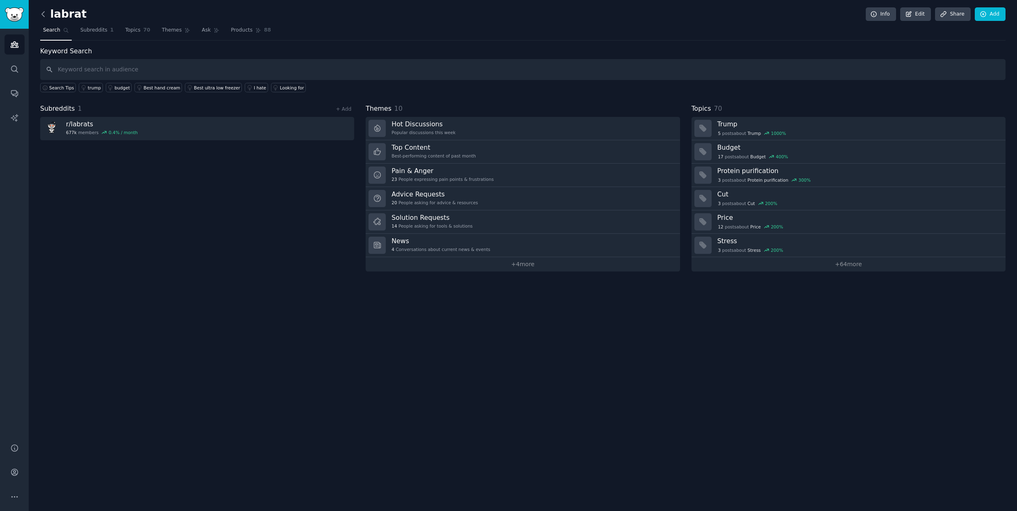
click at [45, 14] on icon at bounding box center [43, 14] width 9 height 9
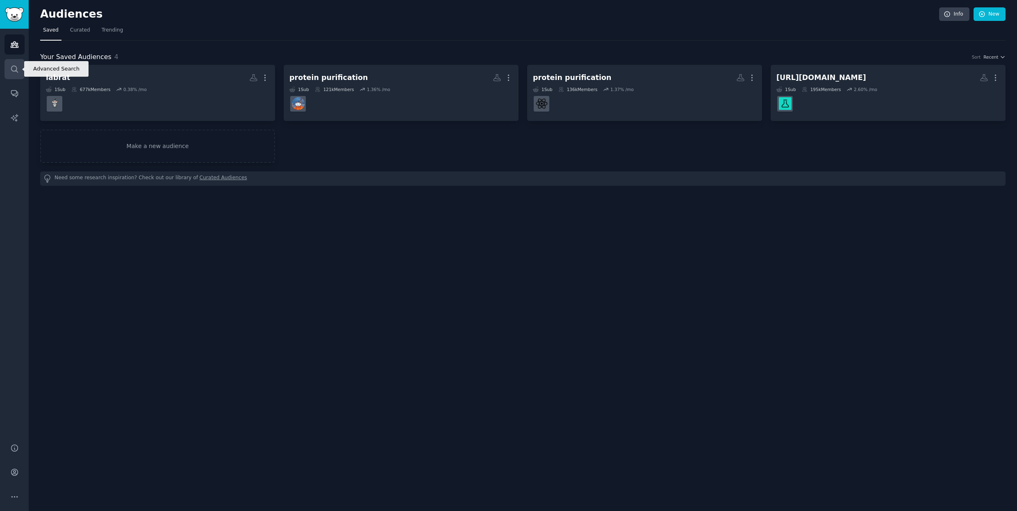
click at [17, 70] on icon "Sidebar" at bounding box center [14, 69] width 9 height 9
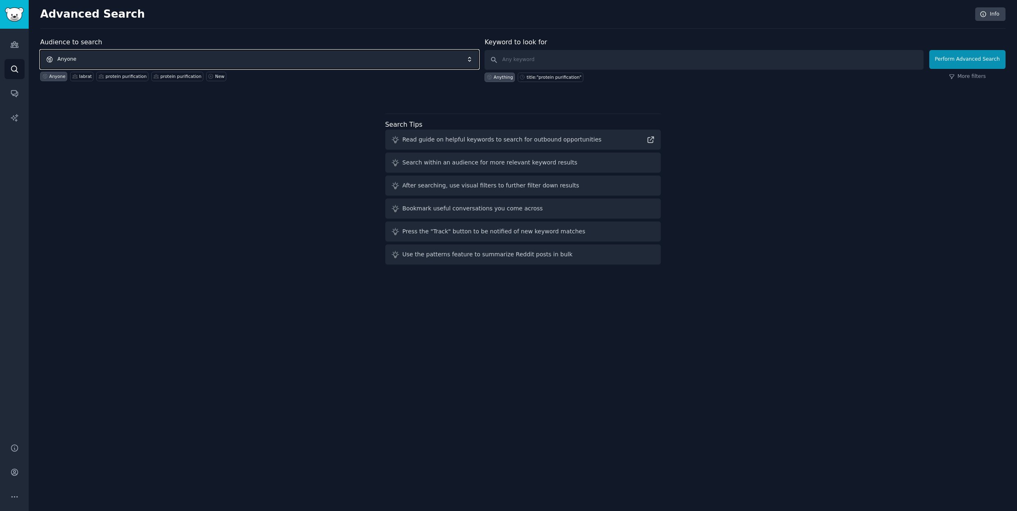
click at [203, 56] on span "Anyone" at bounding box center [259, 59] width 439 height 19
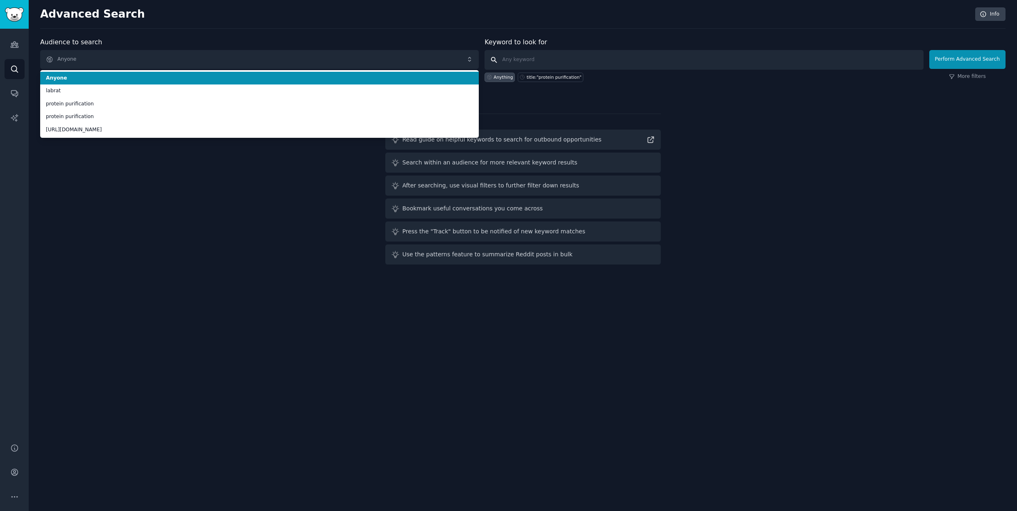
click at [573, 64] on input "text" at bounding box center [704, 60] width 439 height 20
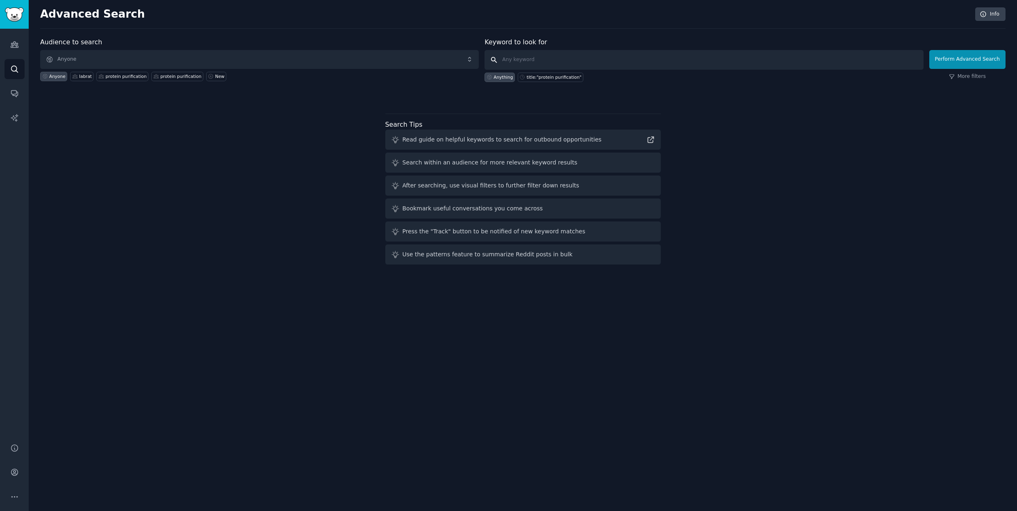
click at [564, 63] on input "text" at bounding box center [704, 60] width 439 height 20
click at [560, 77] on div "title:"protein purification"" at bounding box center [554, 77] width 55 height 6
type input "title:"protein purification""
click at [325, 62] on span "Anyone" at bounding box center [259, 59] width 439 height 19
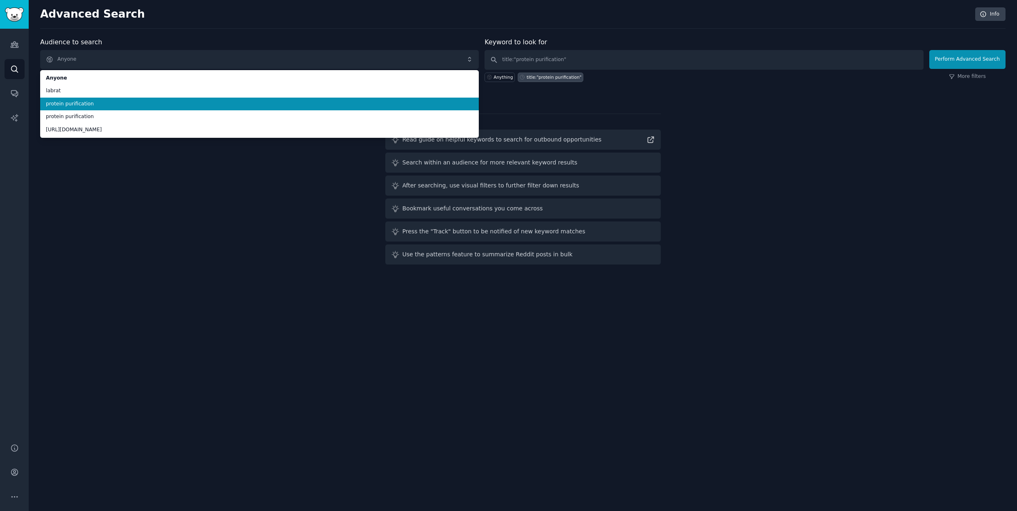
click at [188, 108] on li "protein purification" at bounding box center [259, 104] width 439 height 13
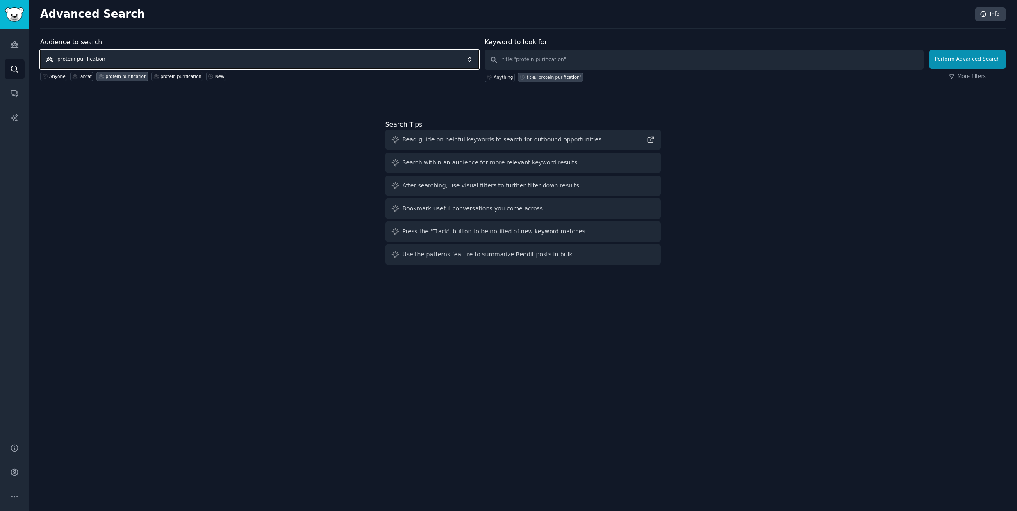
click at [290, 56] on span "protein purification" at bounding box center [259, 59] width 439 height 19
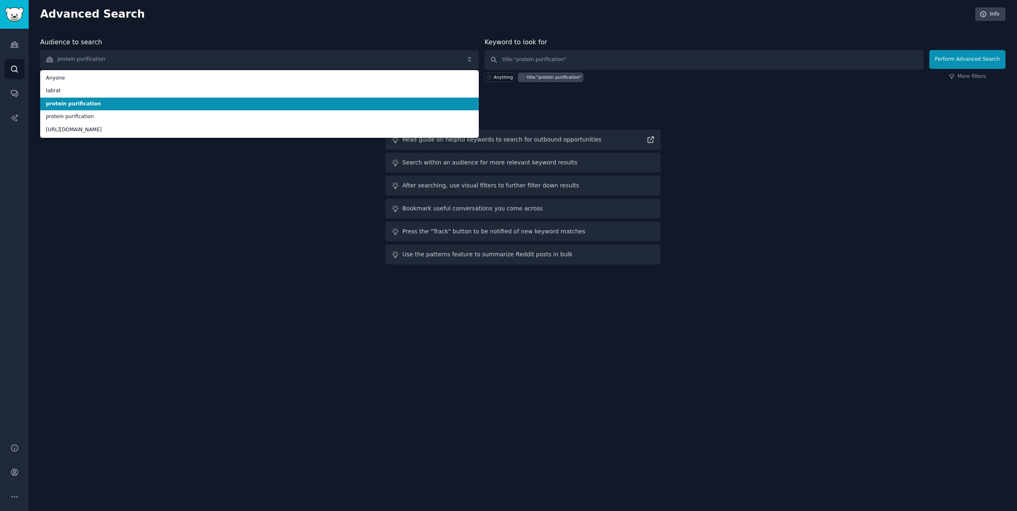
click at [74, 104] on span "protein purification" at bounding box center [259, 103] width 427 height 7
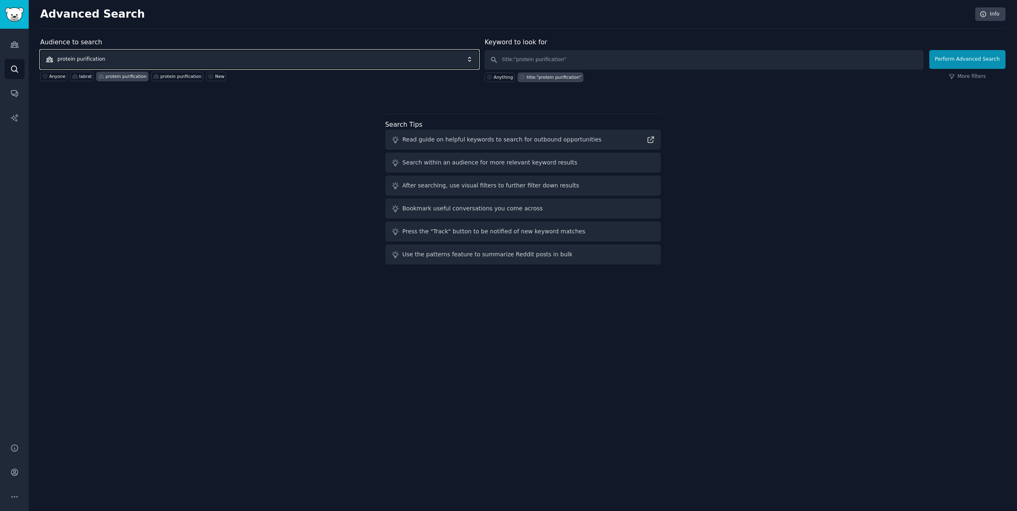
click at [107, 59] on span "protein purification" at bounding box center [259, 59] width 439 height 19
click at [125, 123] on div "Audience to search protein purification Anyone labrat protein purification prot…" at bounding box center [523, 152] width 966 height 230
click at [2, 41] on div "Audiences Search Conversations AI Reports" at bounding box center [14, 231] width 29 height 405
click at [26, 43] on div "Audiences Search Conversations AI Reports" at bounding box center [14, 231] width 29 height 405
click at [16, 44] on icon "Sidebar" at bounding box center [14, 45] width 7 height 6
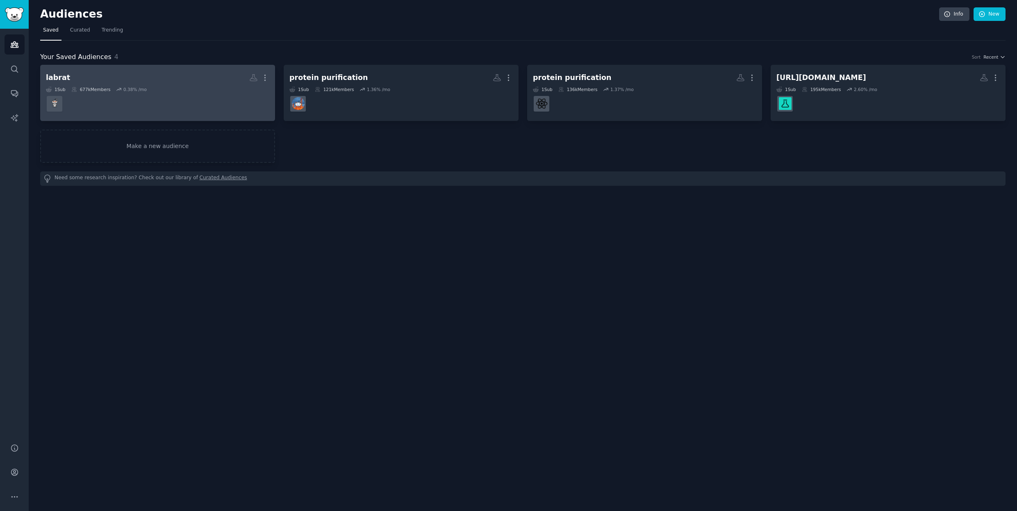
click at [141, 89] on div "0.38 % /mo" at bounding box center [134, 90] width 23 height 6
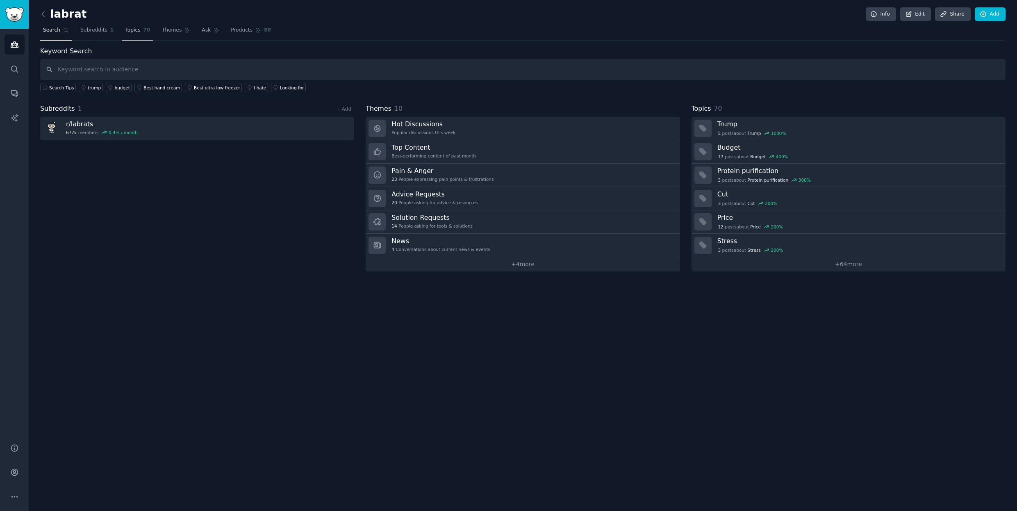
click at [130, 30] on span "Topics" at bounding box center [132, 30] width 15 height 7
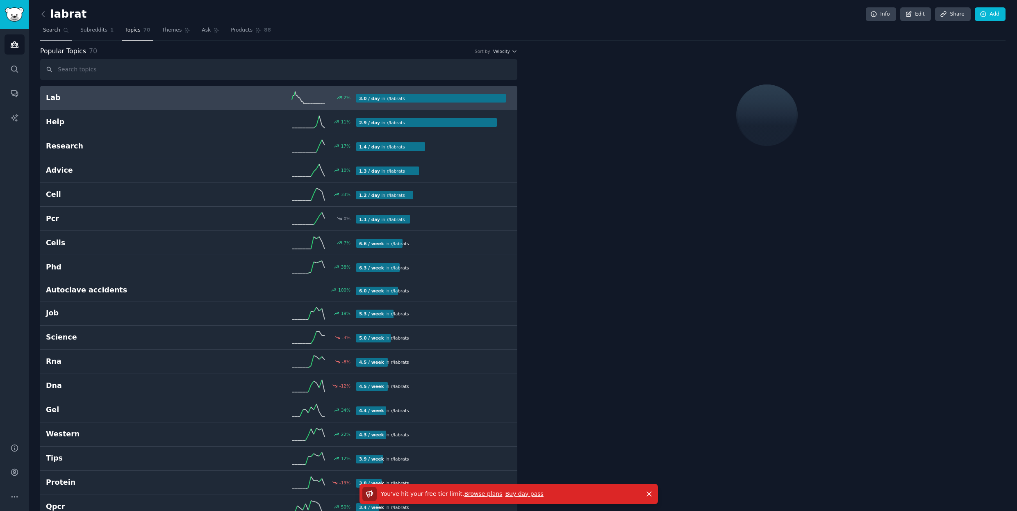
click at [50, 32] on span "Search" at bounding box center [51, 30] width 17 height 7
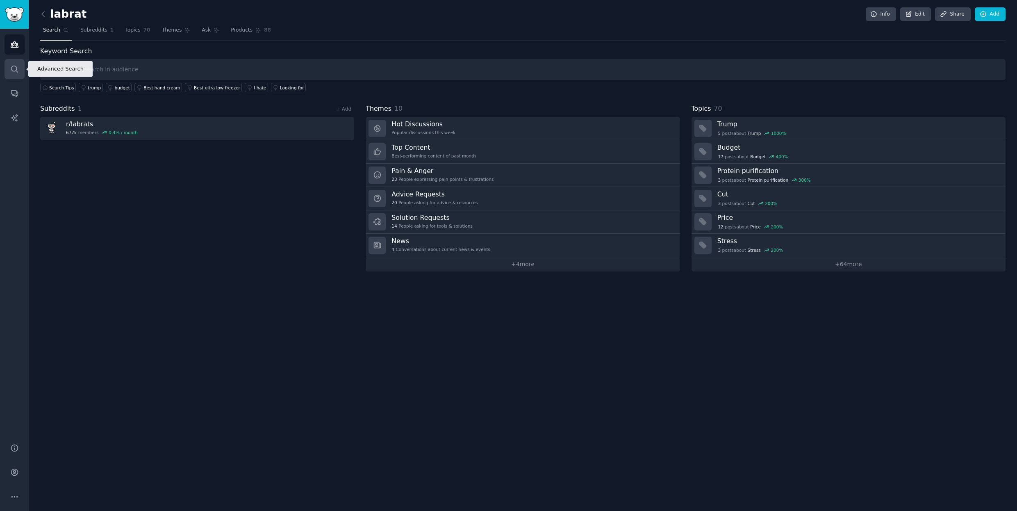
click at [10, 75] on link "Search" at bounding box center [15, 69] width 20 height 20
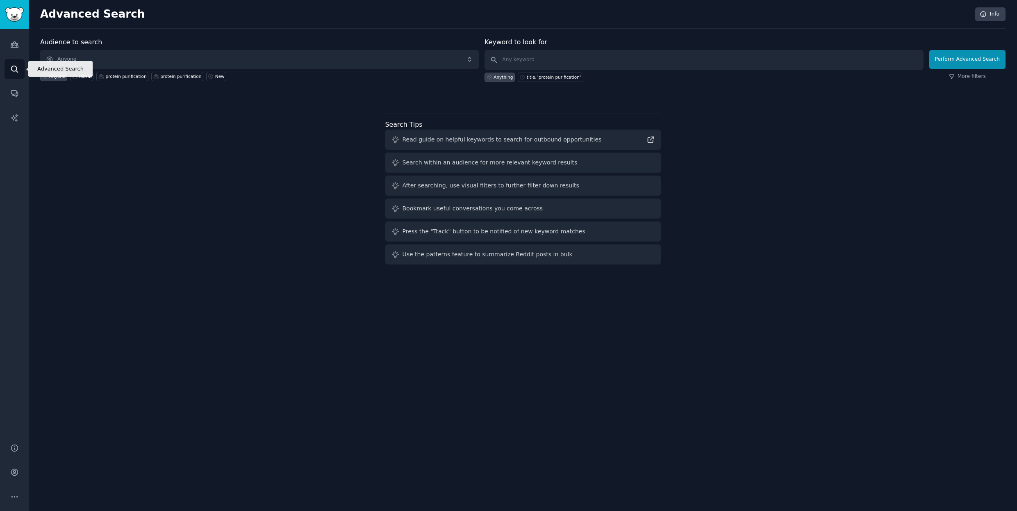
click at [9, 74] on link "Search" at bounding box center [15, 69] width 20 height 20
click at [14, 7] on img "Sidebar" at bounding box center [14, 14] width 19 height 14
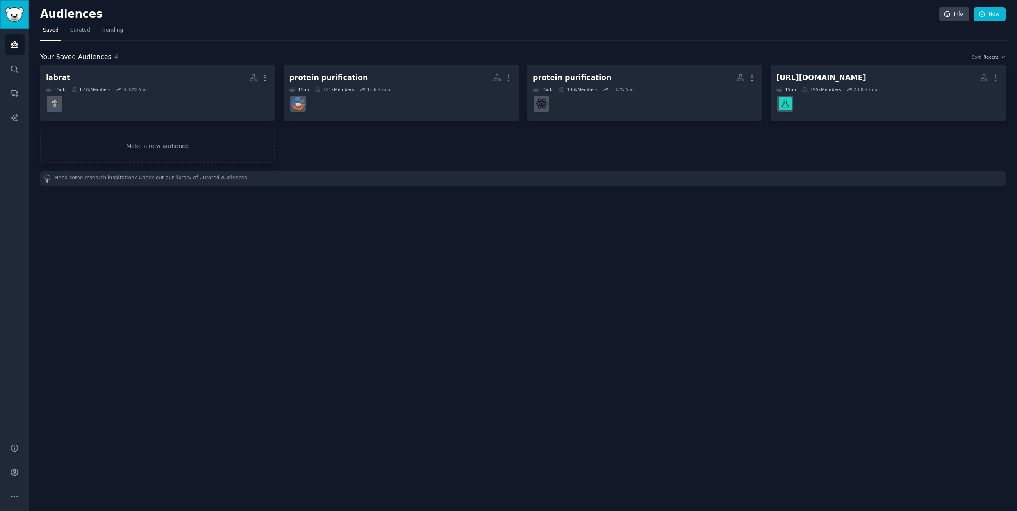
click at [15, 7] on img "Sidebar" at bounding box center [14, 14] width 19 height 14
click at [991, 16] on link "New" at bounding box center [990, 14] width 32 height 14
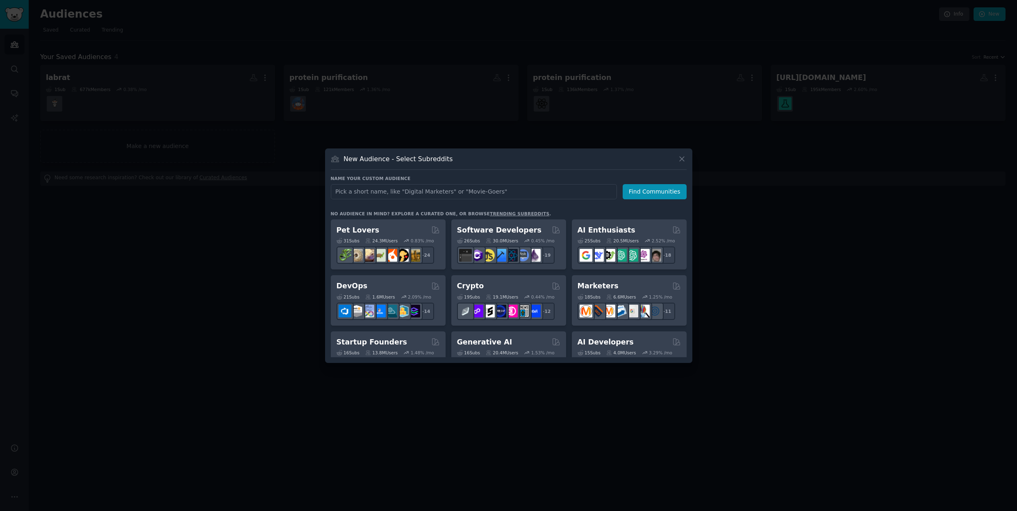
click at [567, 194] on input "text" at bounding box center [474, 191] width 286 height 15
click at [456, 191] on input "text" at bounding box center [474, 191] width 286 height 15
paste input "protein purification"
type input "protein purification"
click at [662, 191] on button "Find Communities" at bounding box center [655, 191] width 64 height 15
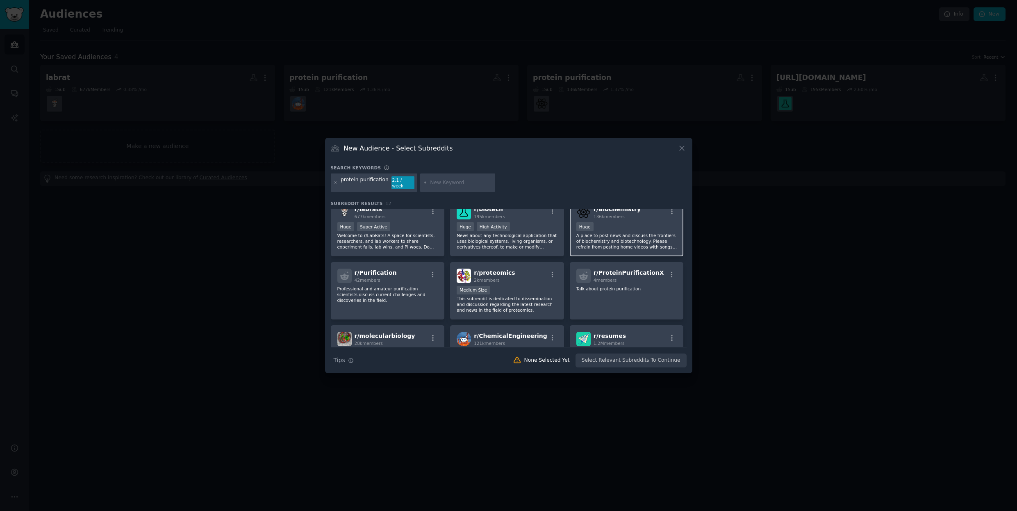
scroll to position [6, 0]
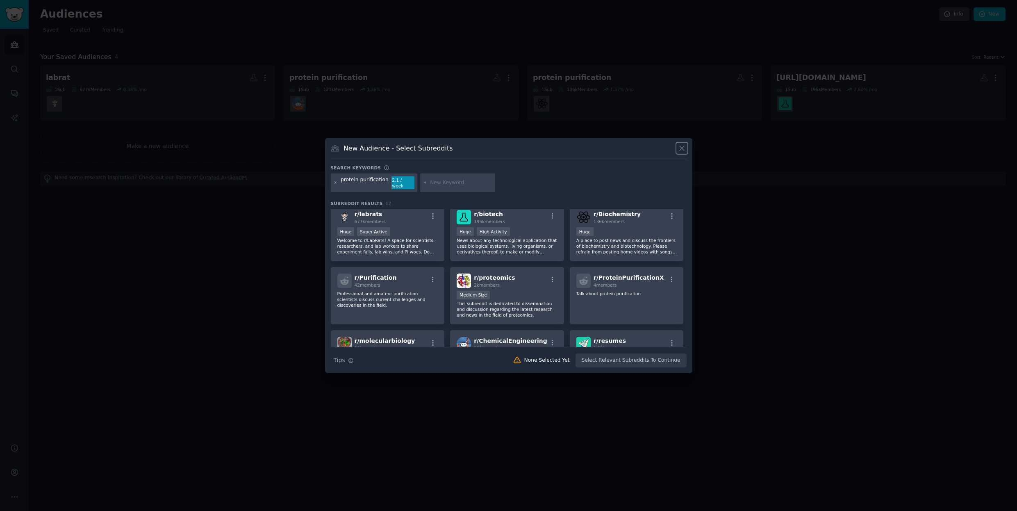
click at [685, 153] on icon at bounding box center [682, 148] width 9 height 9
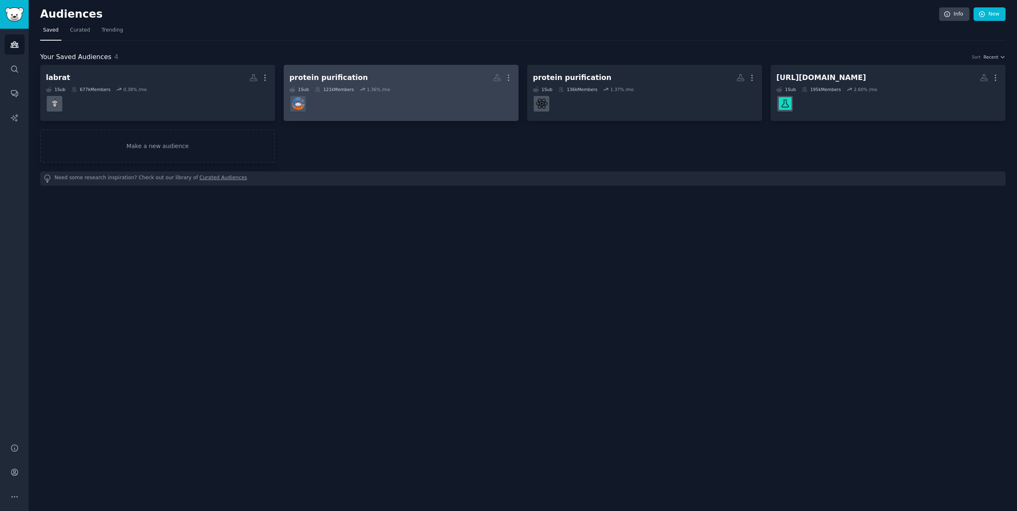
click at [351, 79] on div "protein purification" at bounding box center [328, 78] width 79 height 10
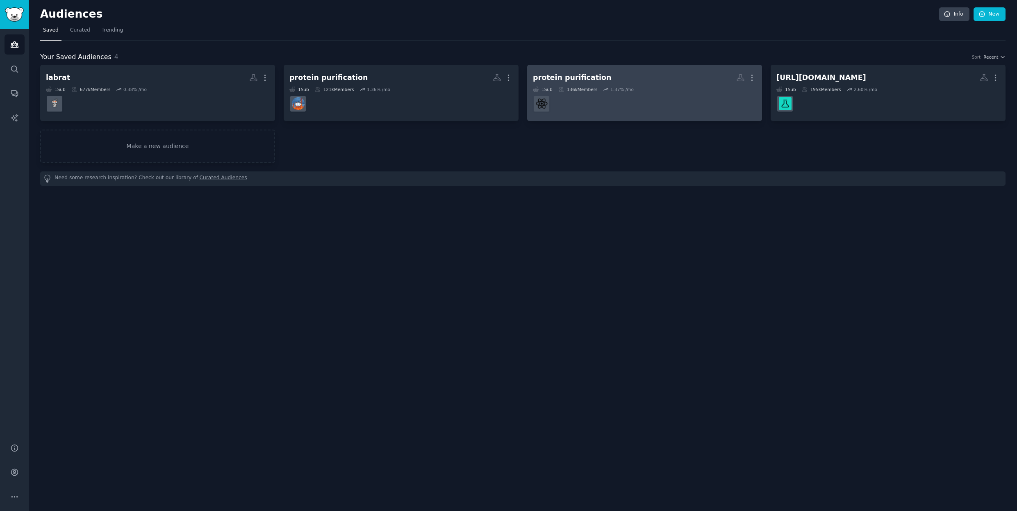
click at [588, 77] on div "protein purification" at bounding box center [572, 78] width 79 height 10
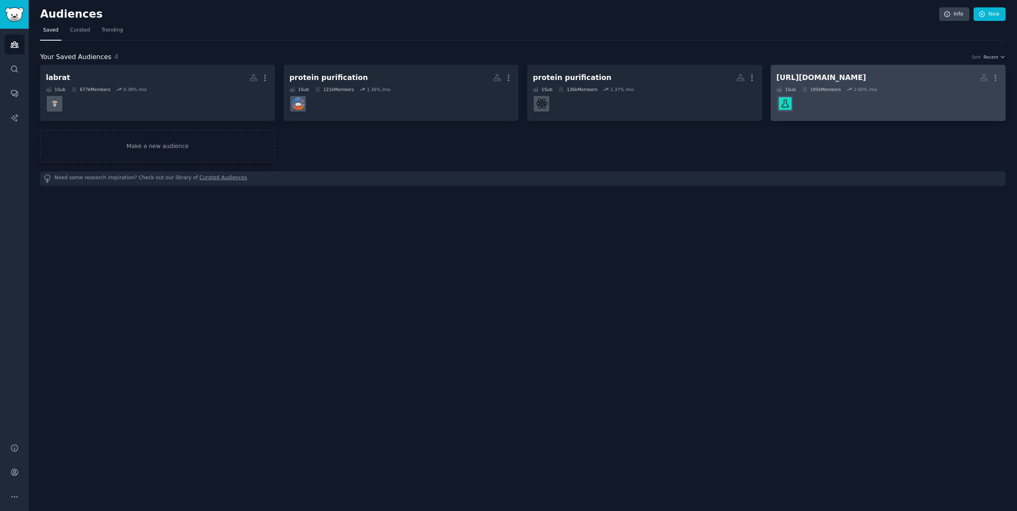
click at [797, 96] on dd at bounding box center [888, 103] width 223 height 23
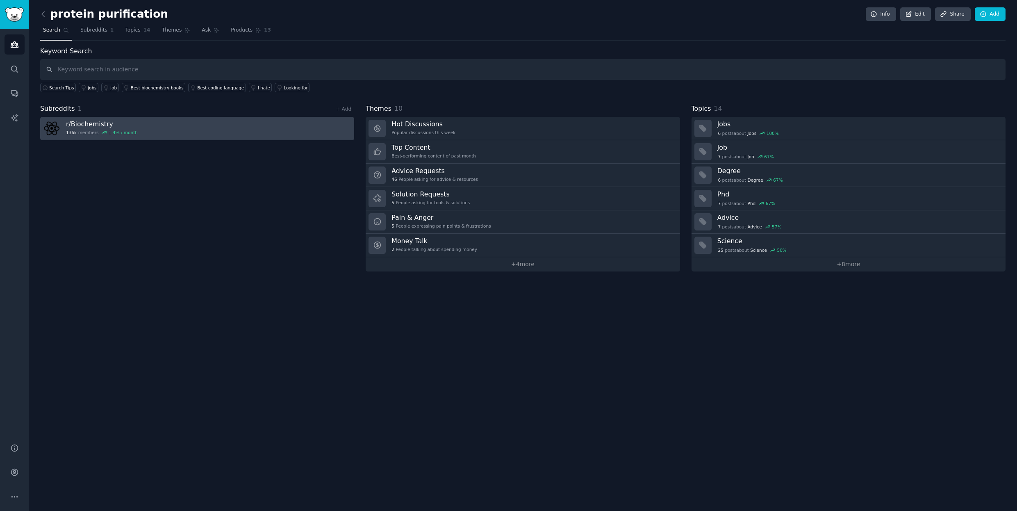
click at [98, 125] on h3 "r/ Biochemistry" at bounding box center [102, 124] width 72 height 9
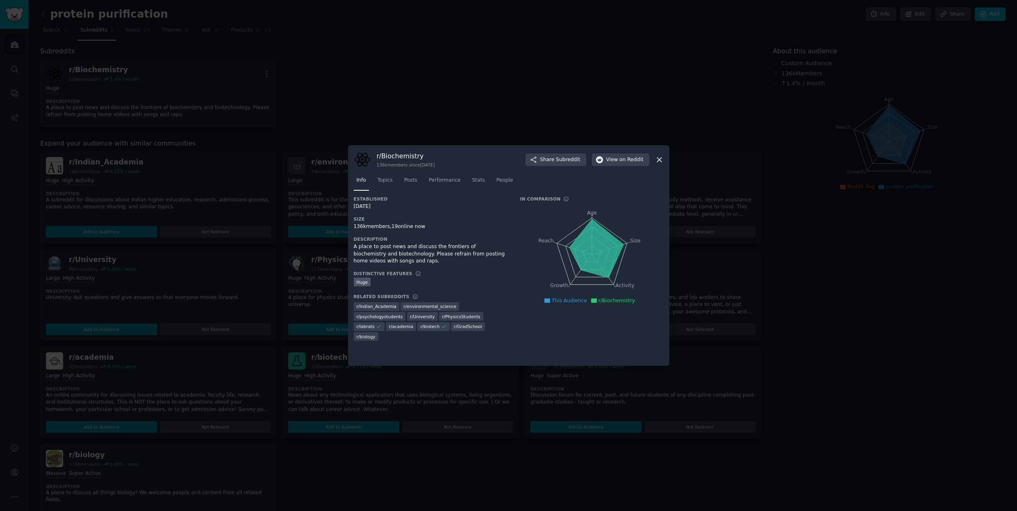
click at [435, 62] on div at bounding box center [508, 255] width 1017 height 511
